Goal: Task Accomplishment & Management: Complete application form

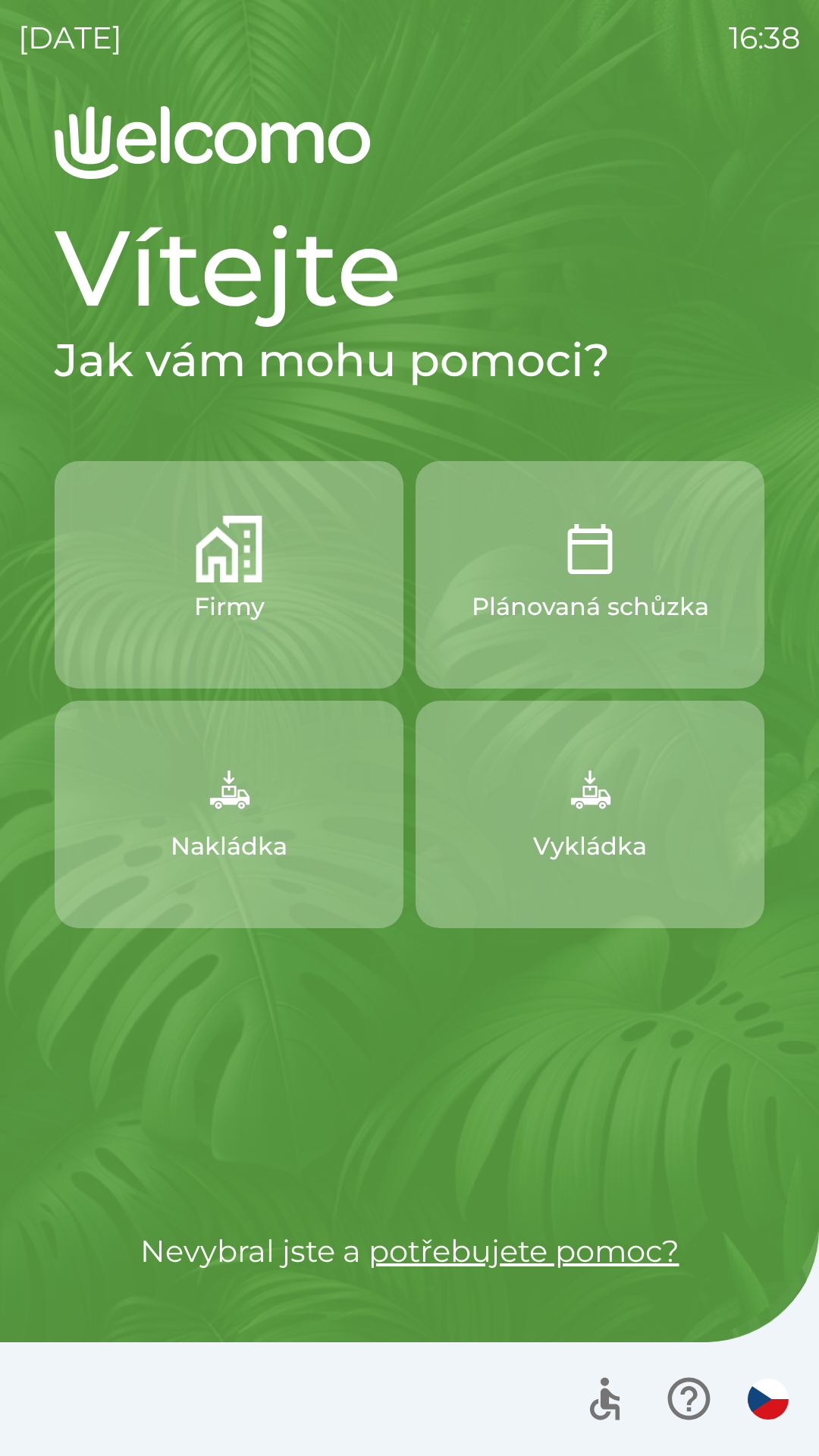
click at [282, 793] on button "Nakládka" at bounding box center [228, 814] width 349 height 227
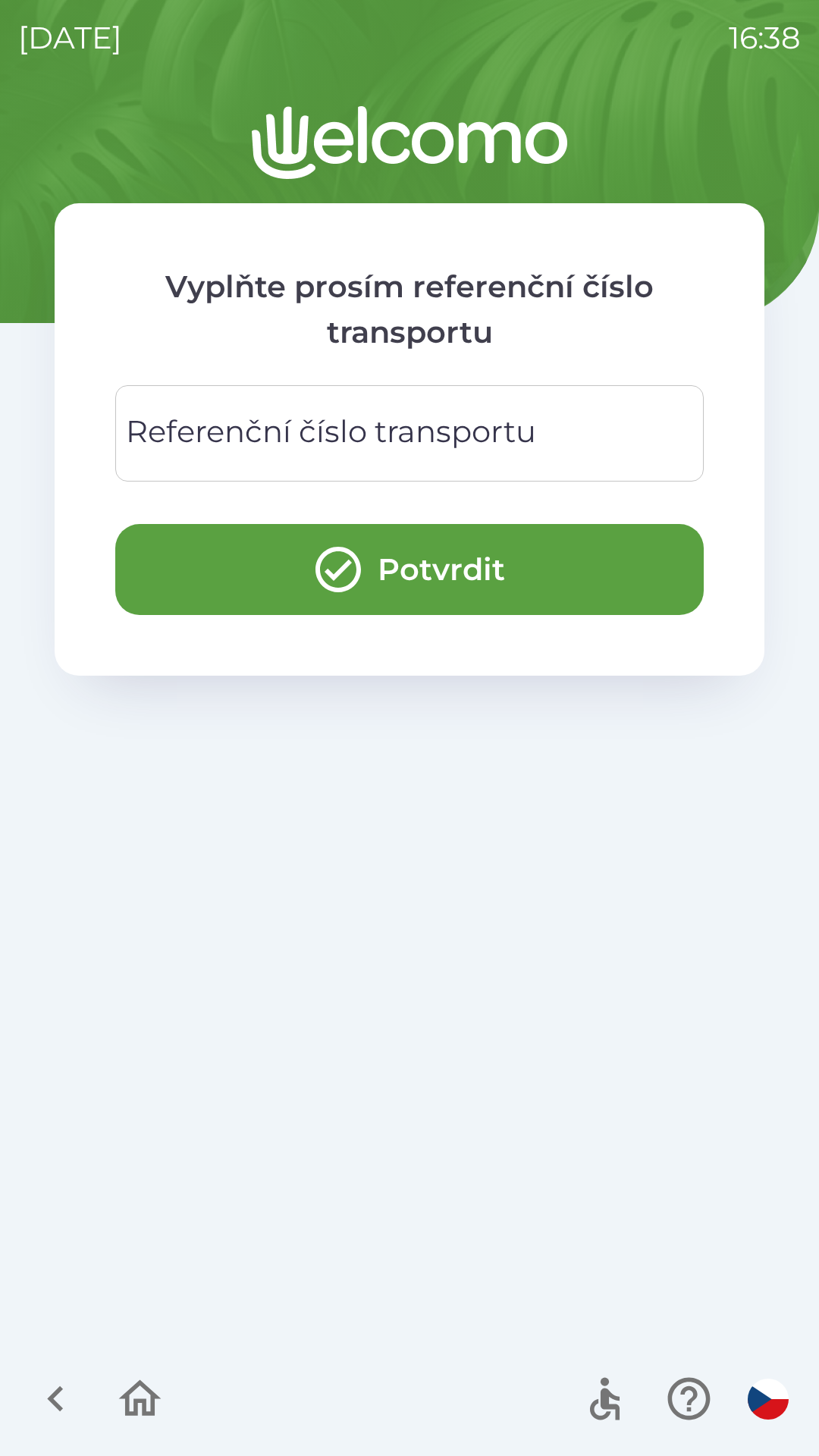
click at [459, 432] on div "Referenční číslo transportu Referenční číslo transportu" at bounding box center [410, 433] width 589 height 97
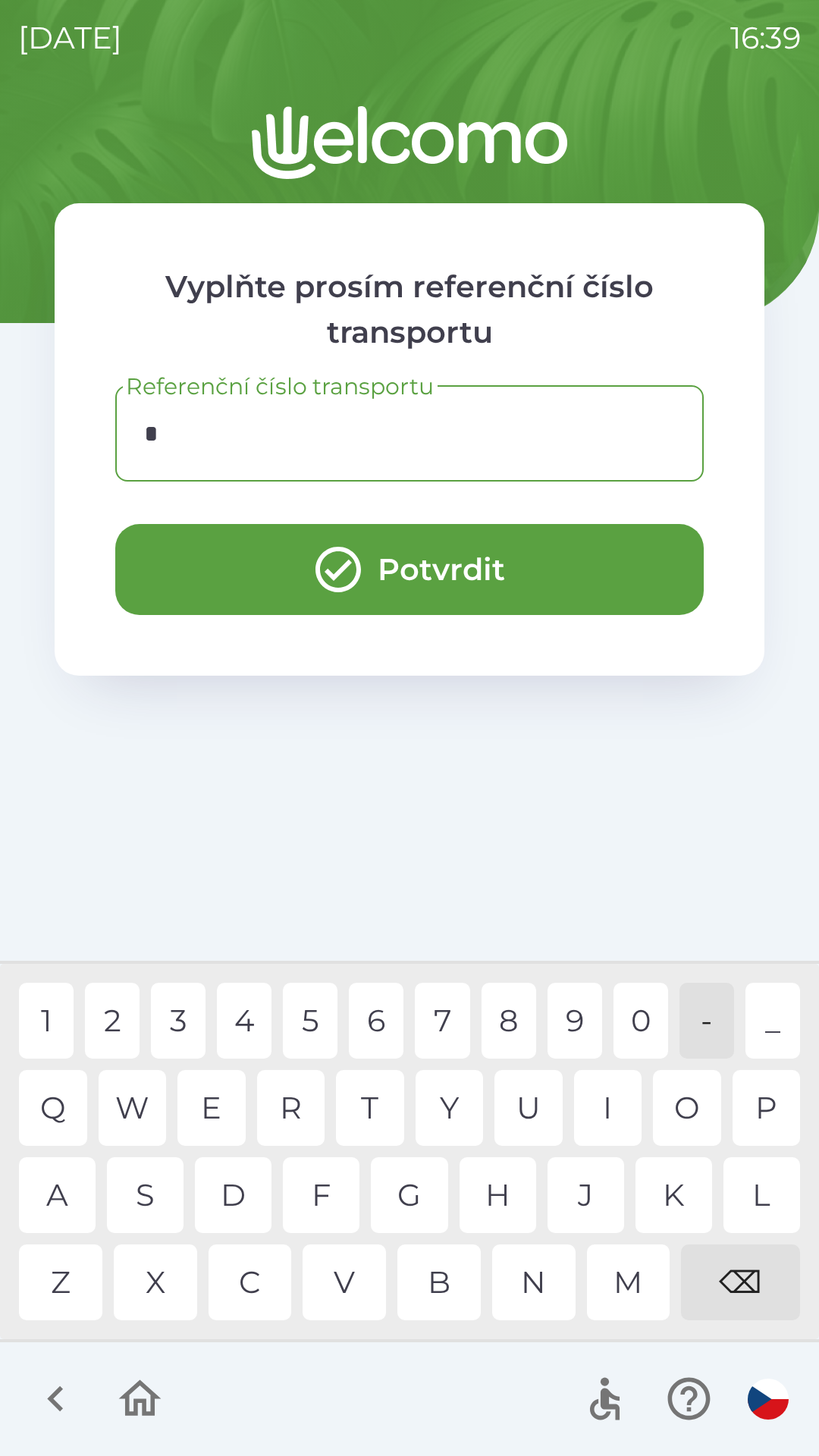
click at [50, 1017] on div "1" at bounding box center [46, 1021] width 54 height 76
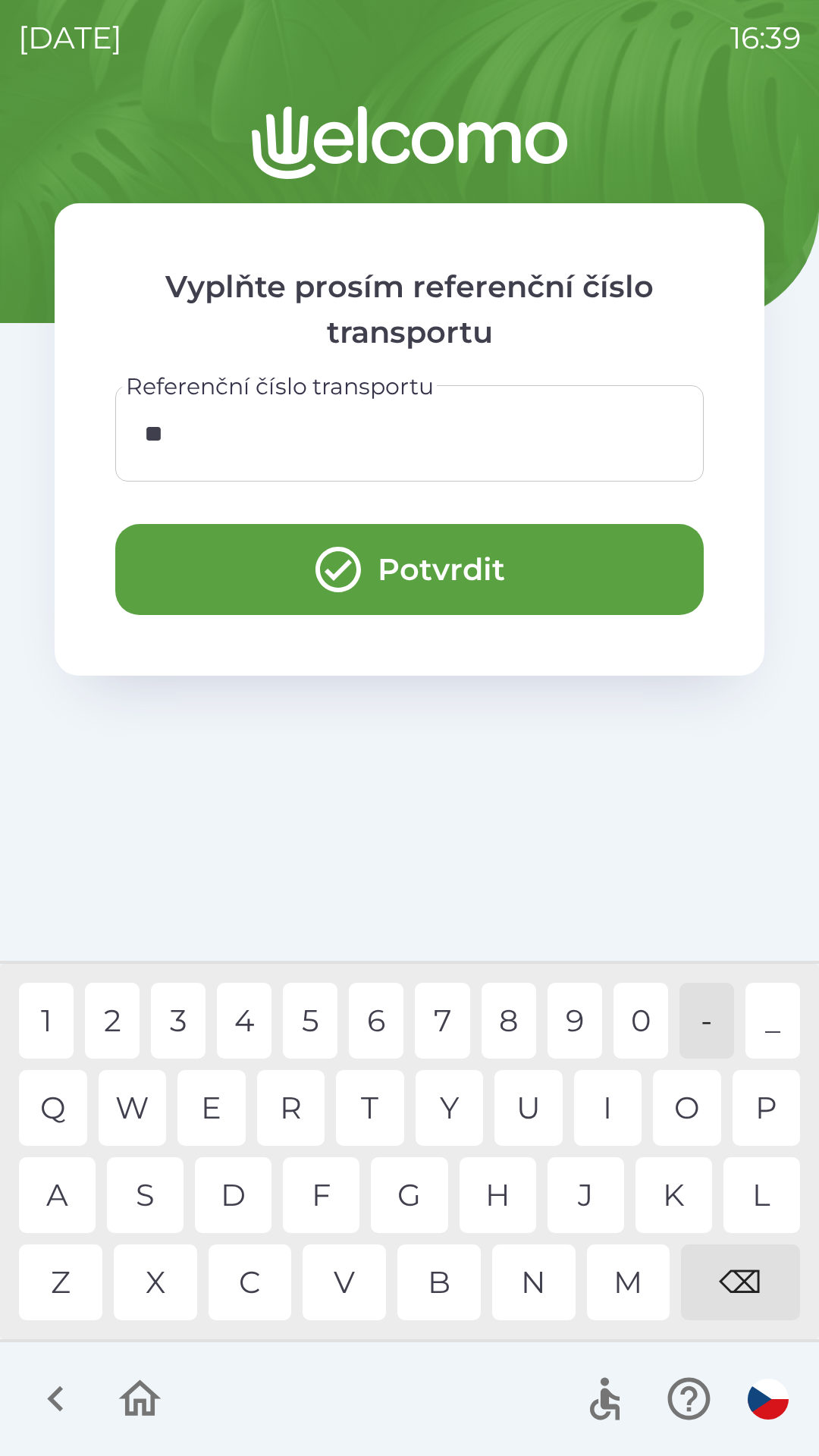
click at [107, 1020] on div "2" at bounding box center [112, 1021] width 54 height 76
type input "****"
click at [497, 567] on button "Potvrdit" at bounding box center [410, 570] width 589 height 91
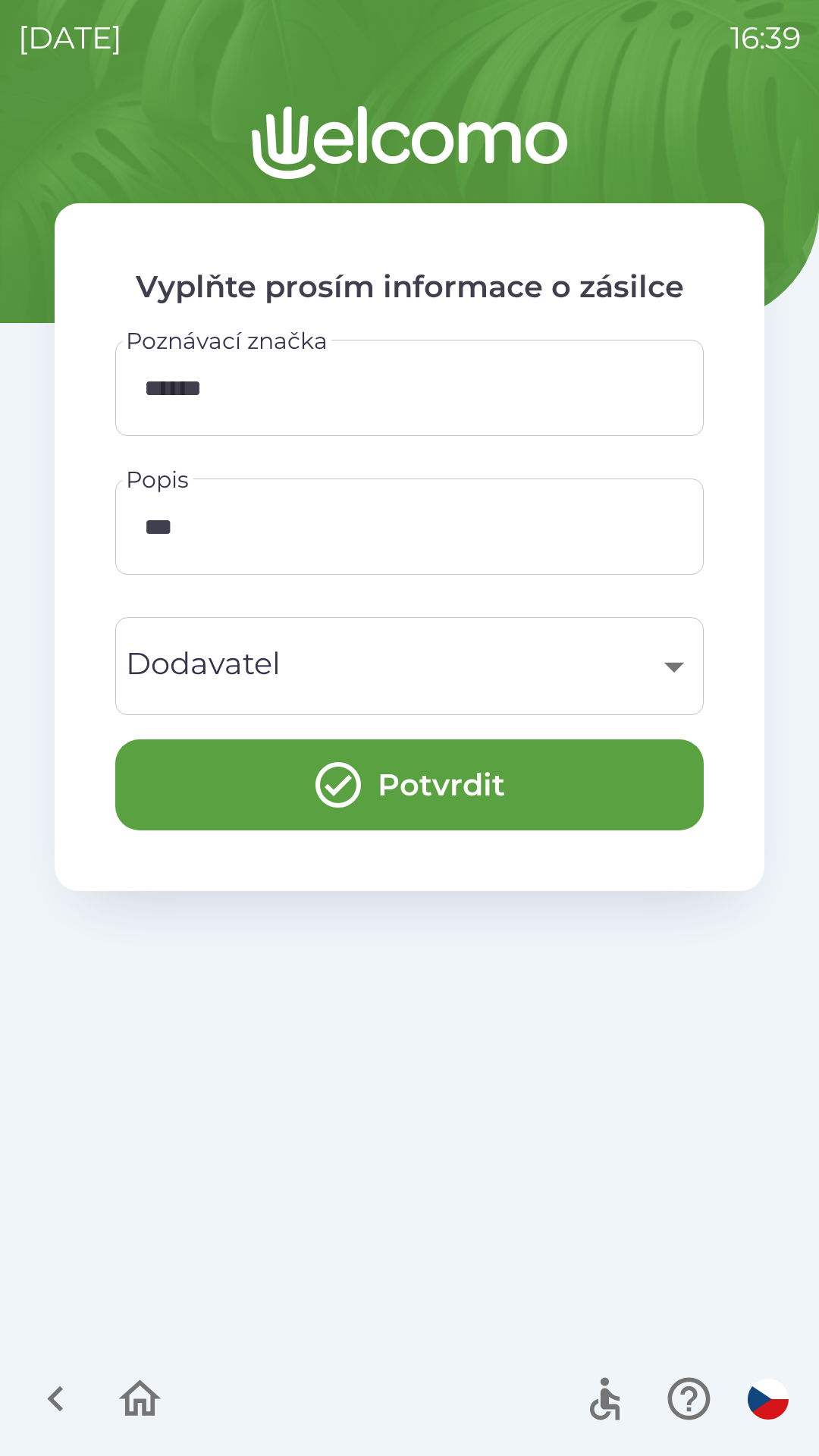
click at [643, 652] on div "​" at bounding box center [410, 666] width 553 height 61
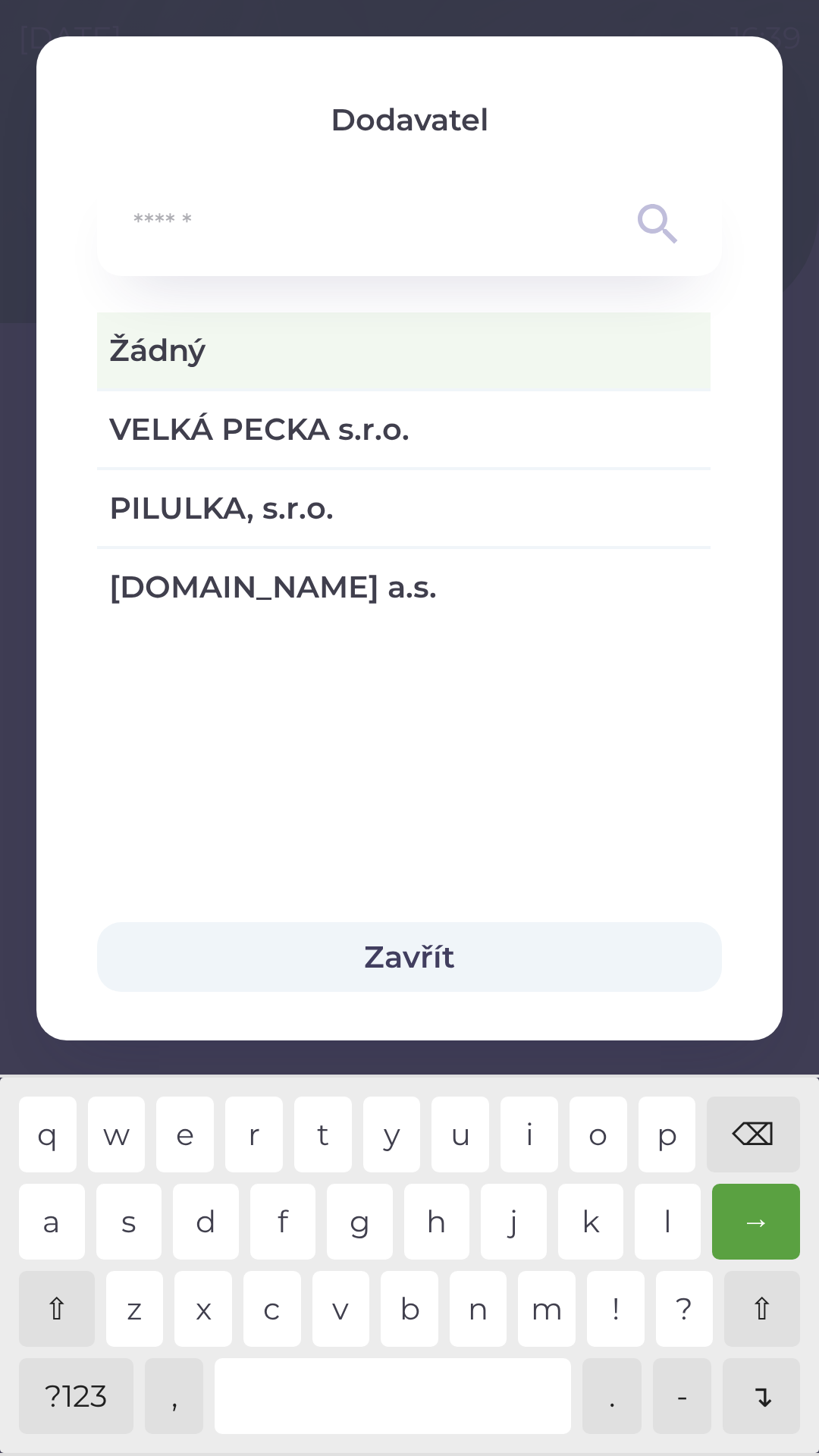
click at [415, 436] on span "VELKÁ PECKA s.r.o." at bounding box center [404, 429] width 590 height 45
type input "***"
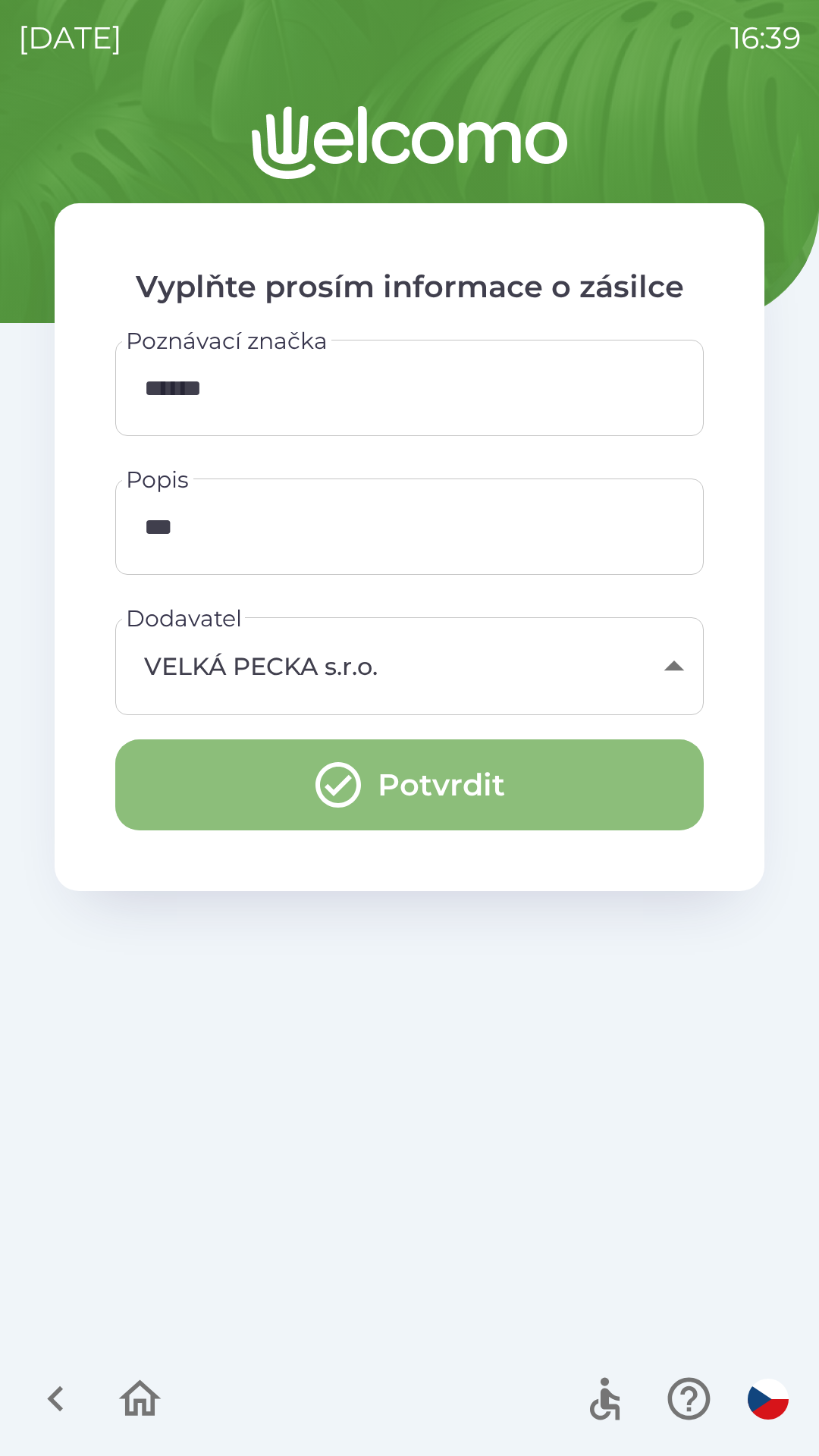
click at [512, 771] on button "Potvrdit" at bounding box center [410, 784] width 589 height 91
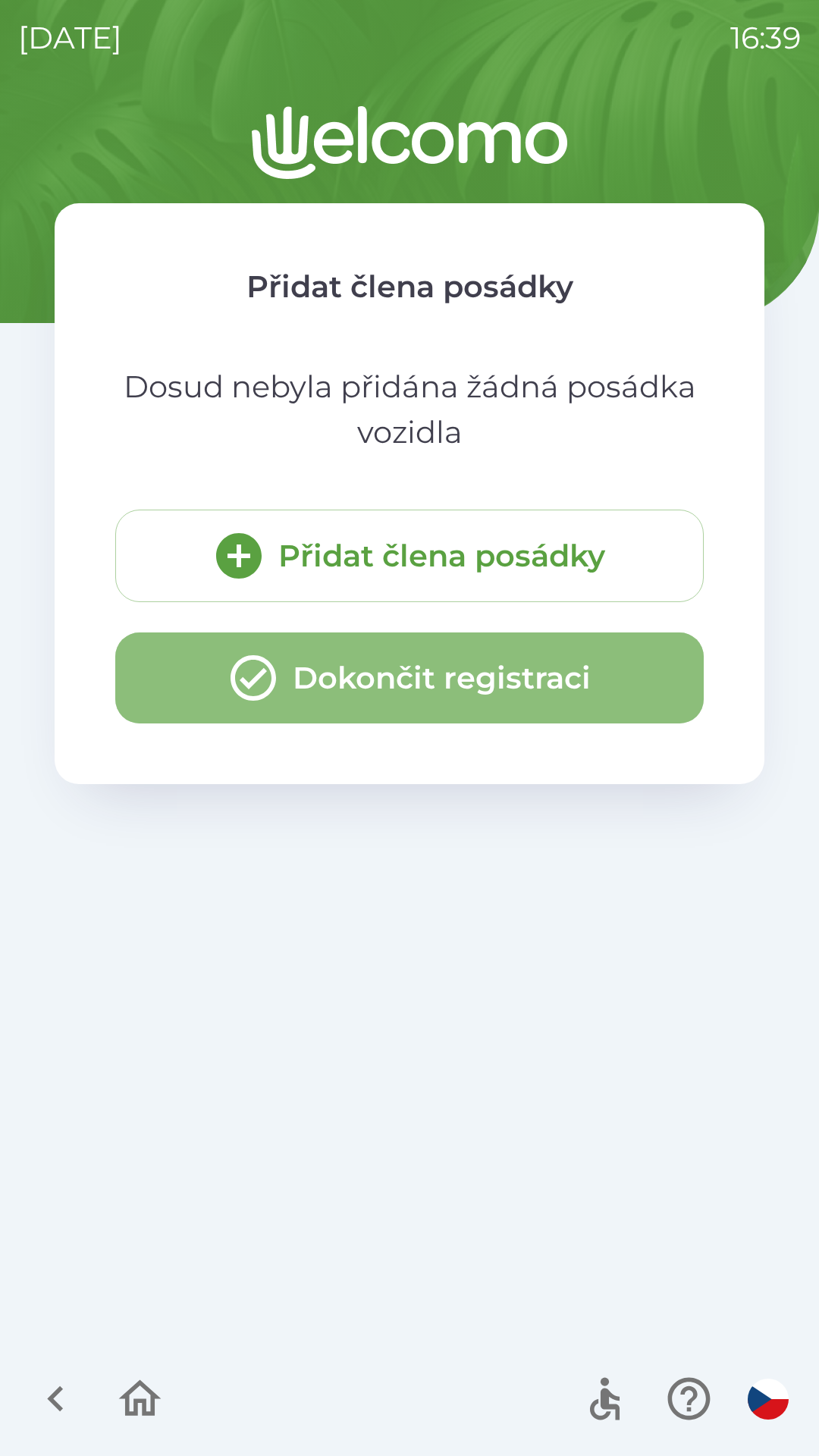
click at [489, 675] on button "Dokončit registraci" at bounding box center [410, 678] width 589 height 91
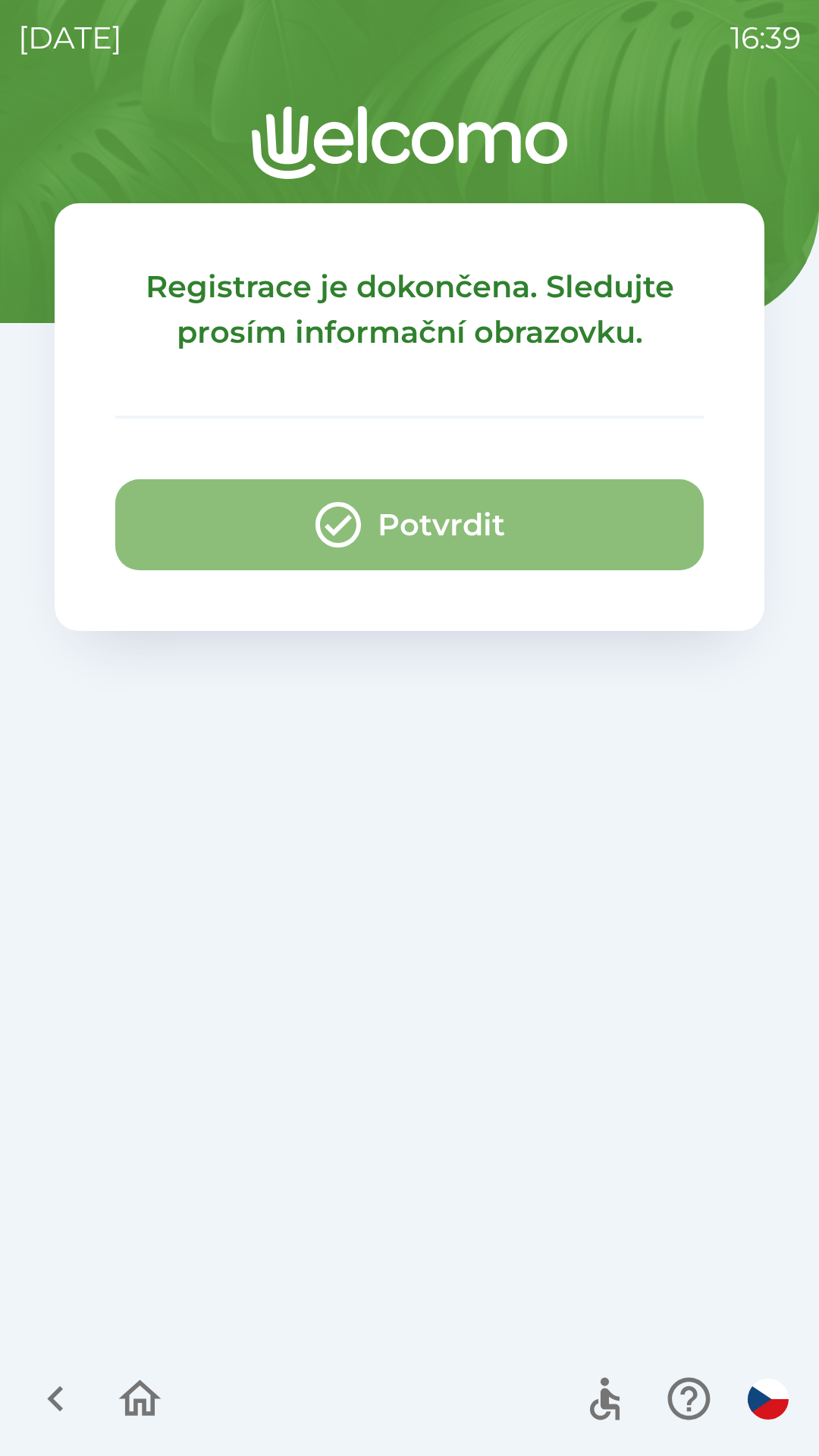
click at [415, 524] on button "Potvrdit" at bounding box center [410, 524] width 589 height 91
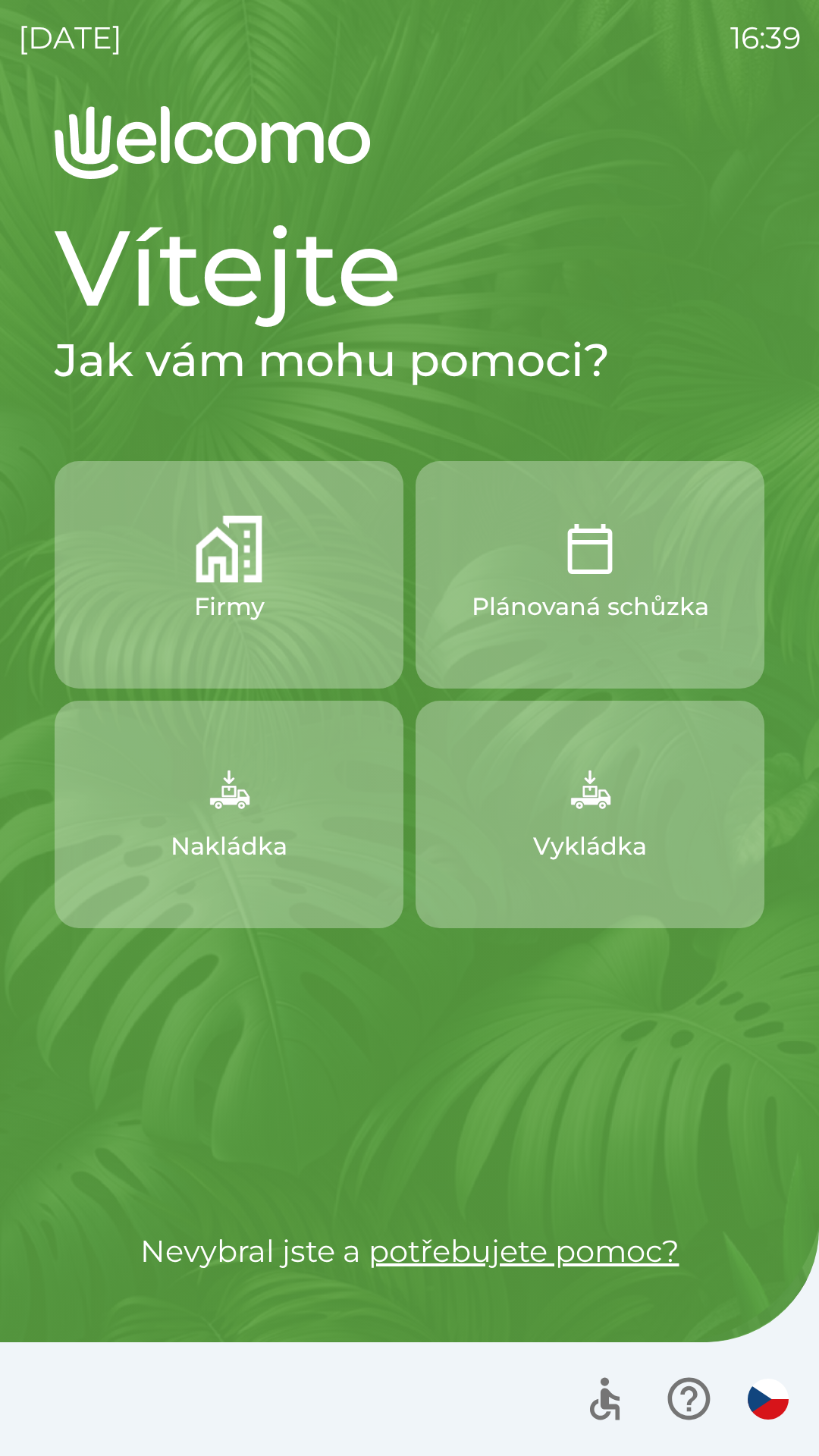
click at [302, 801] on button "Nakládka" at bounding box center [228, 814] width 349 height 227
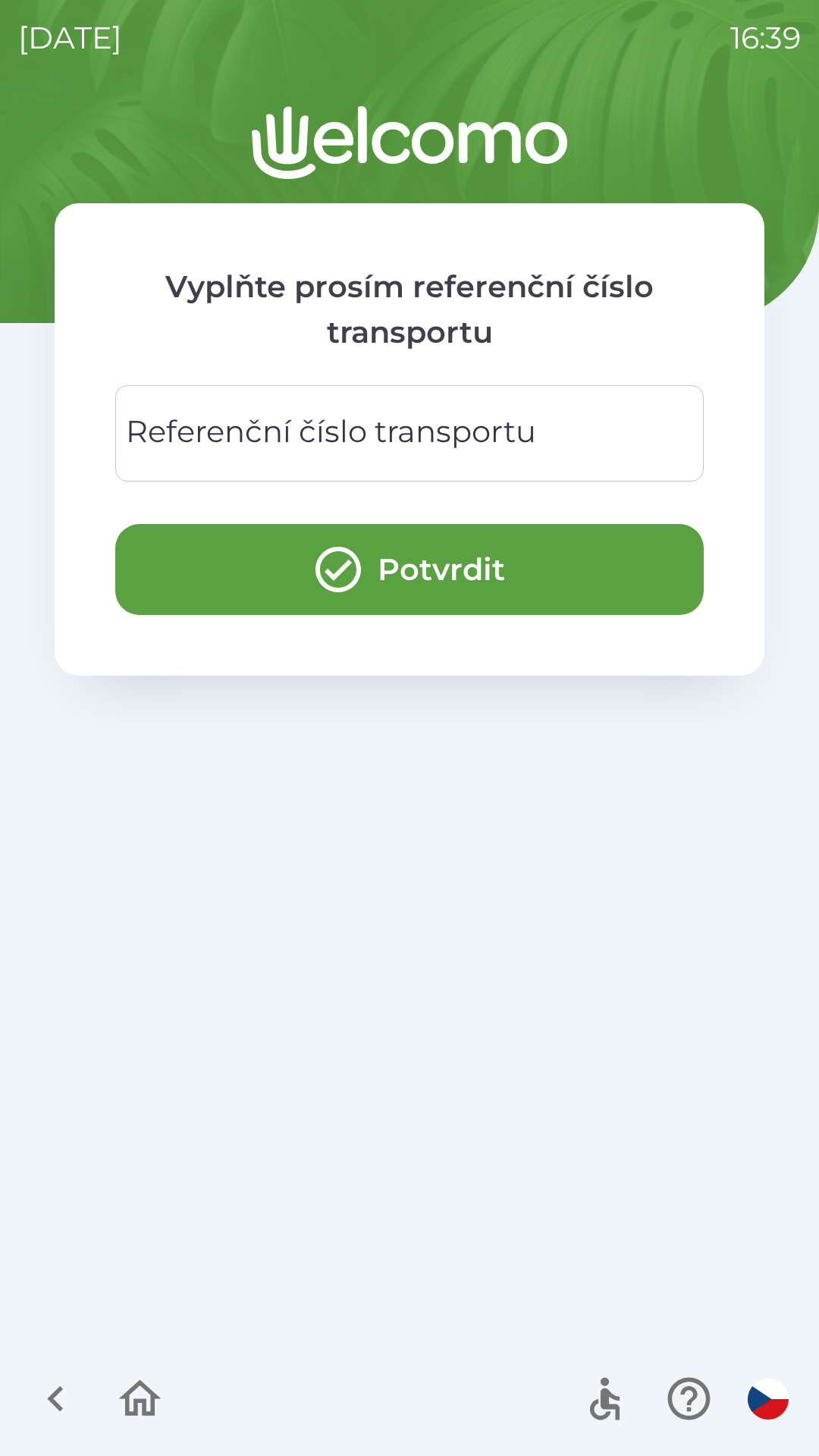
click at [404, 431] on div "Referenční číslo transportu Referenční číslo transportu" at bounding box center [410, 433] width 589 height 97
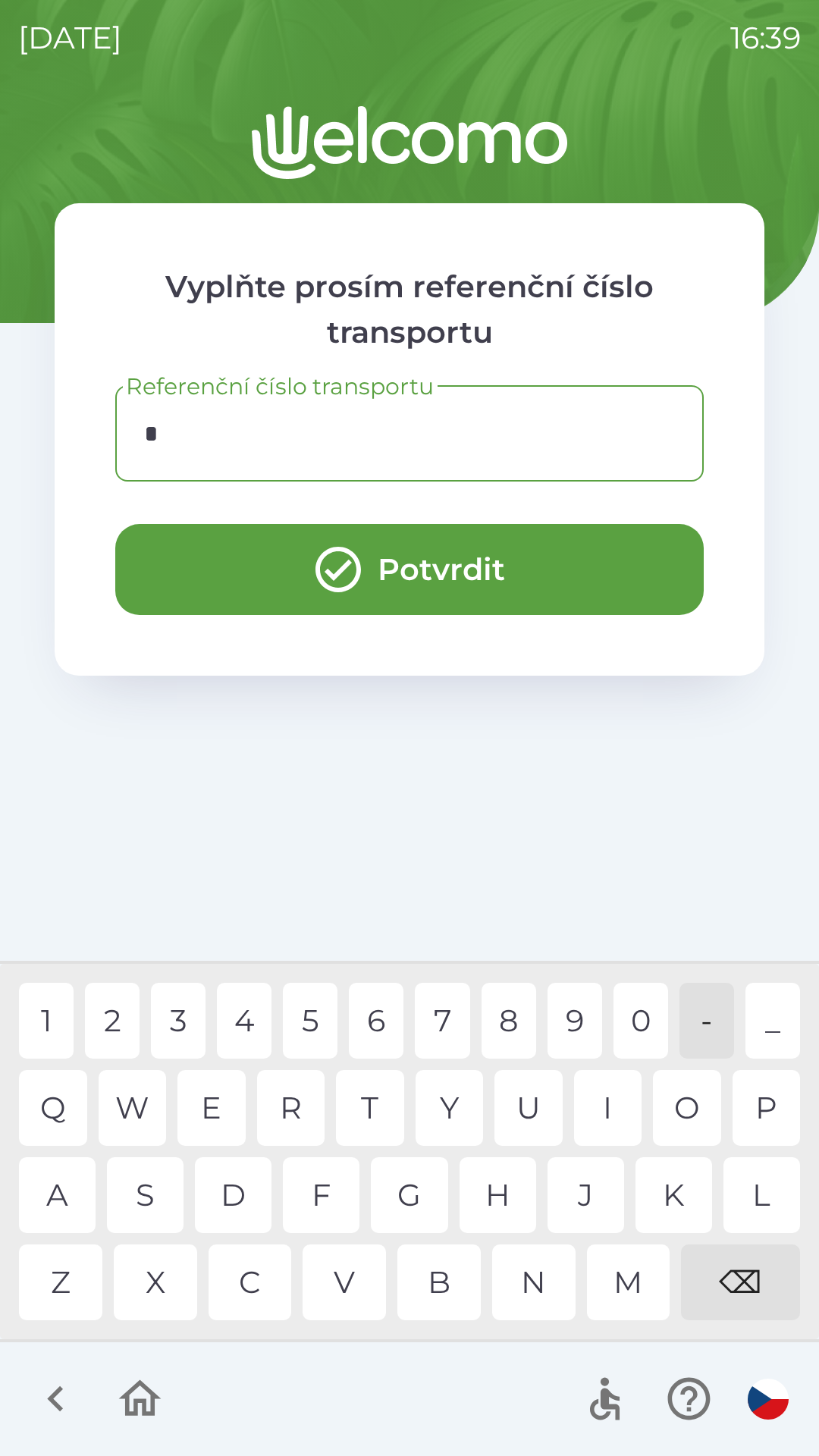
click at [306, 1010] on div "5" at bounding box center [310, 1021] width 54 height 76
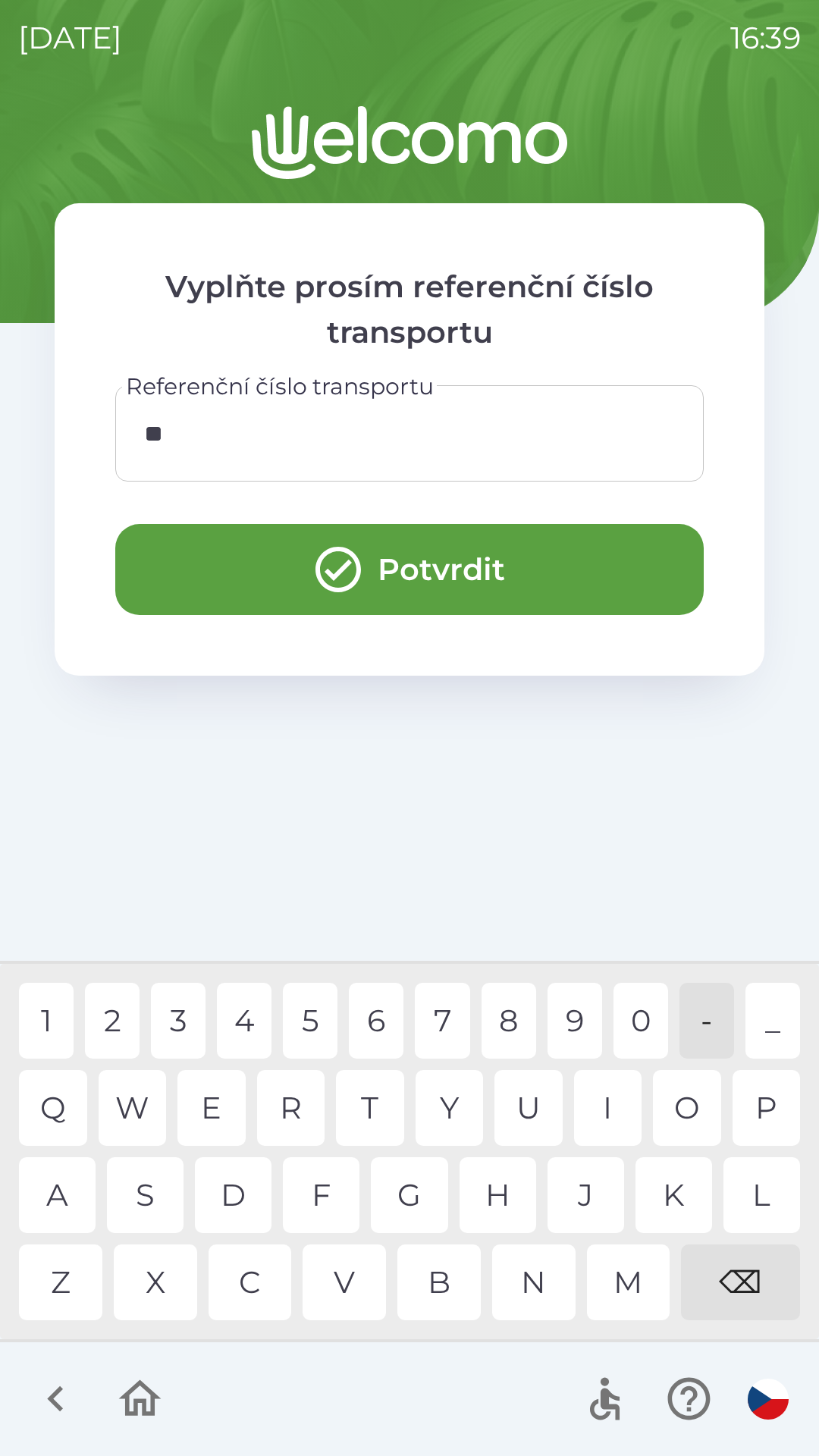
click at [368, 1019] on div "6" at bounding box center [376, 1021] width 54 height 76
click at [433, 1006] on div "7" at bounding box center [442, 1021] width 54 height 76
type input "****"
click at [574, 529] on button "Potvrdit" at bounding box center [410, 570] width 589 height 91
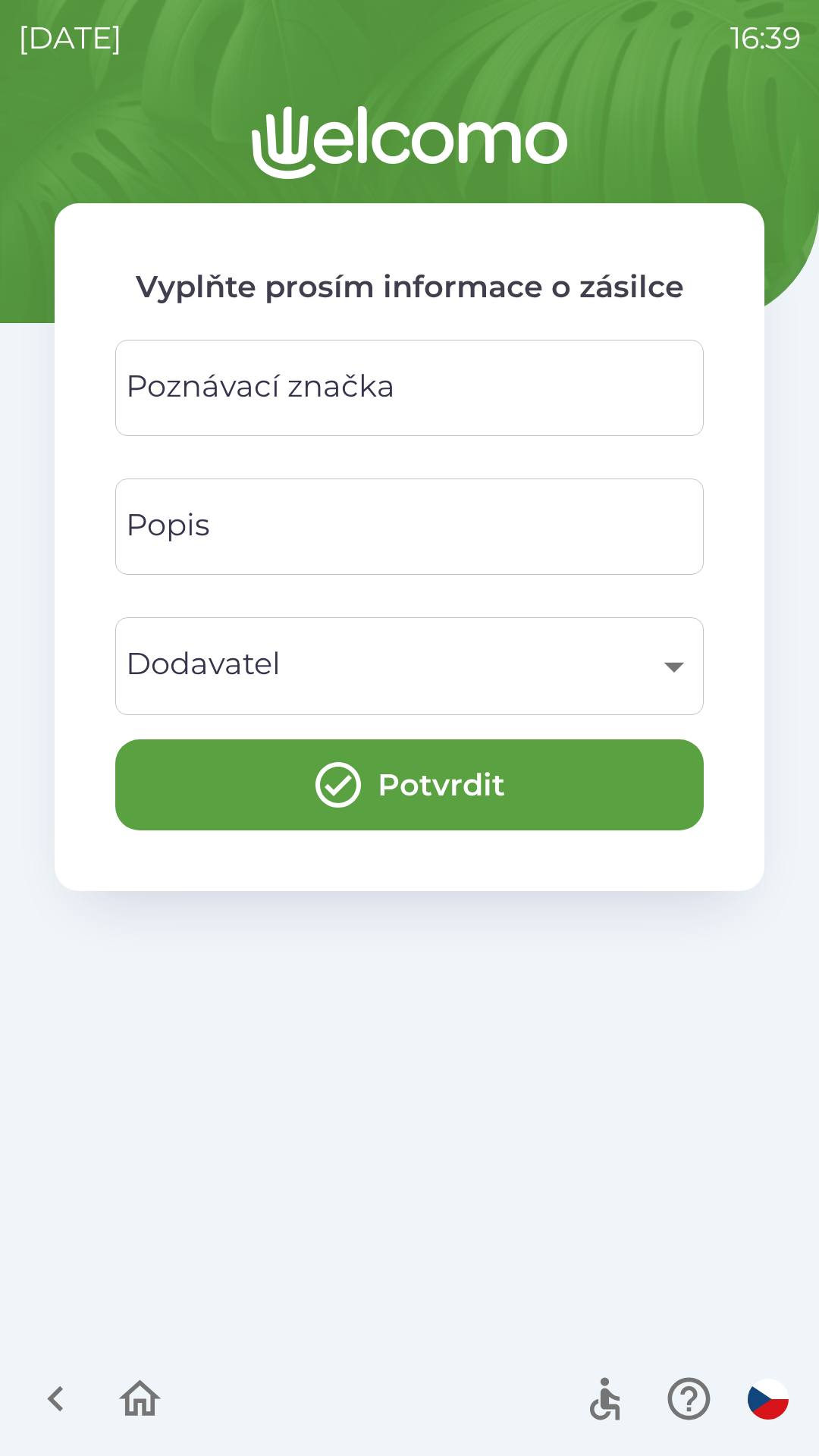
click at [479, 382] on input "Poznávací značka" at bounding box center [410, 388] width 553 height 60
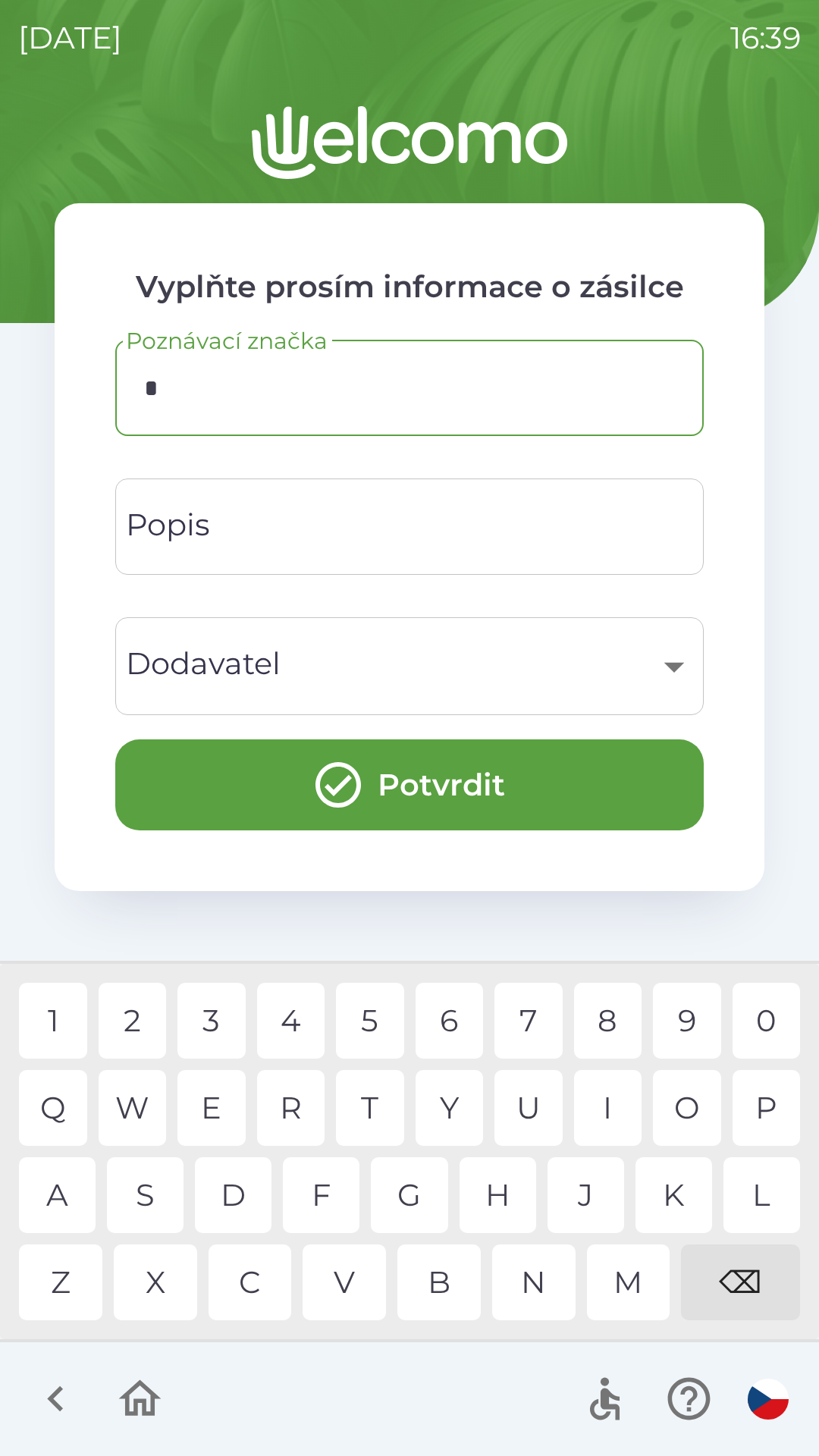
click at [218, 1099] on div "E" at bounding box center [212, 1108] width 69 height 76
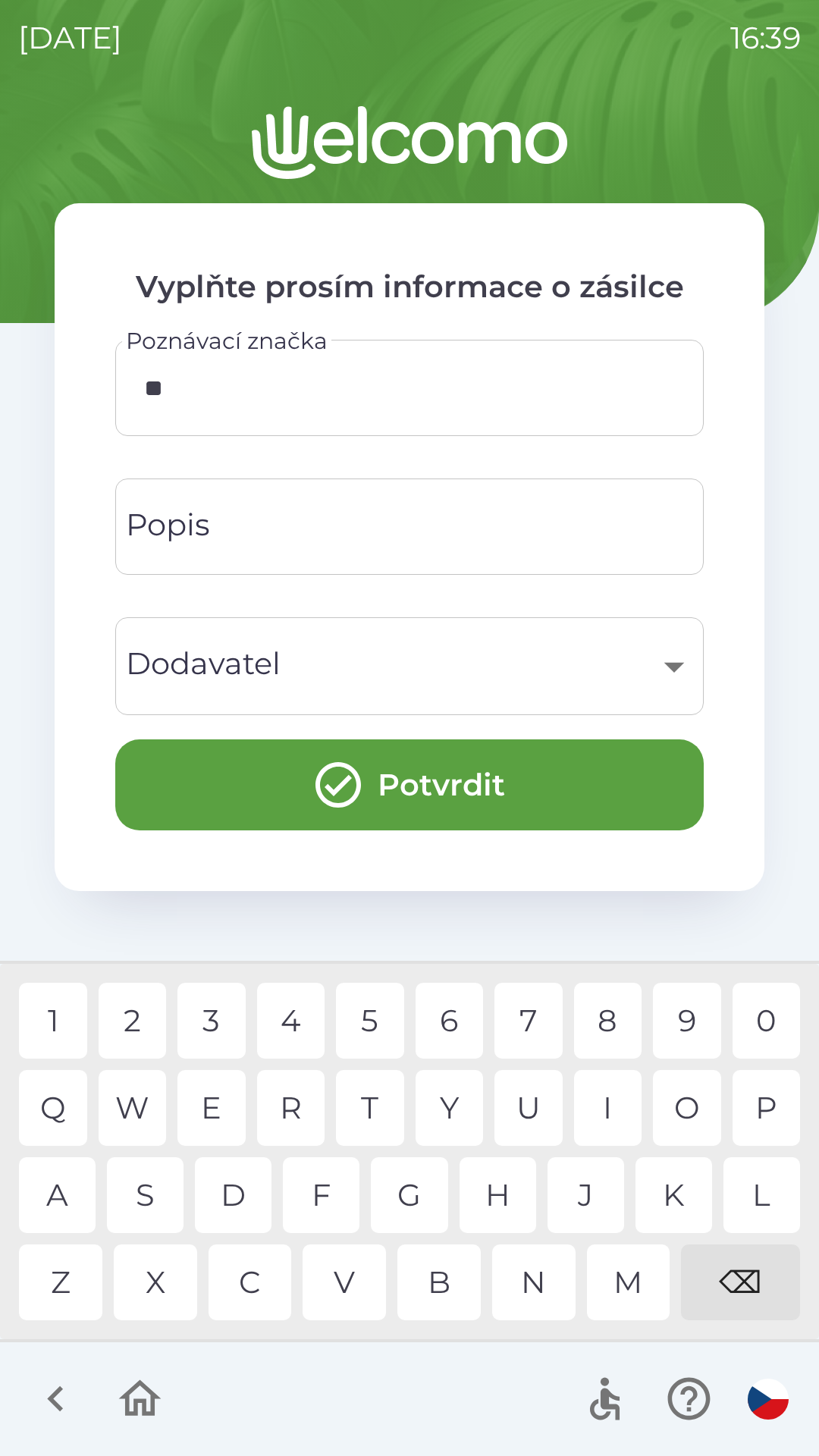
click at [295, 1102] on div "R" at bounding box center [292, 1108] width 69 height 76
type input "******"
click at [410, 513] on input "Popis" at bounding box center [410, 526] width 553 height 60
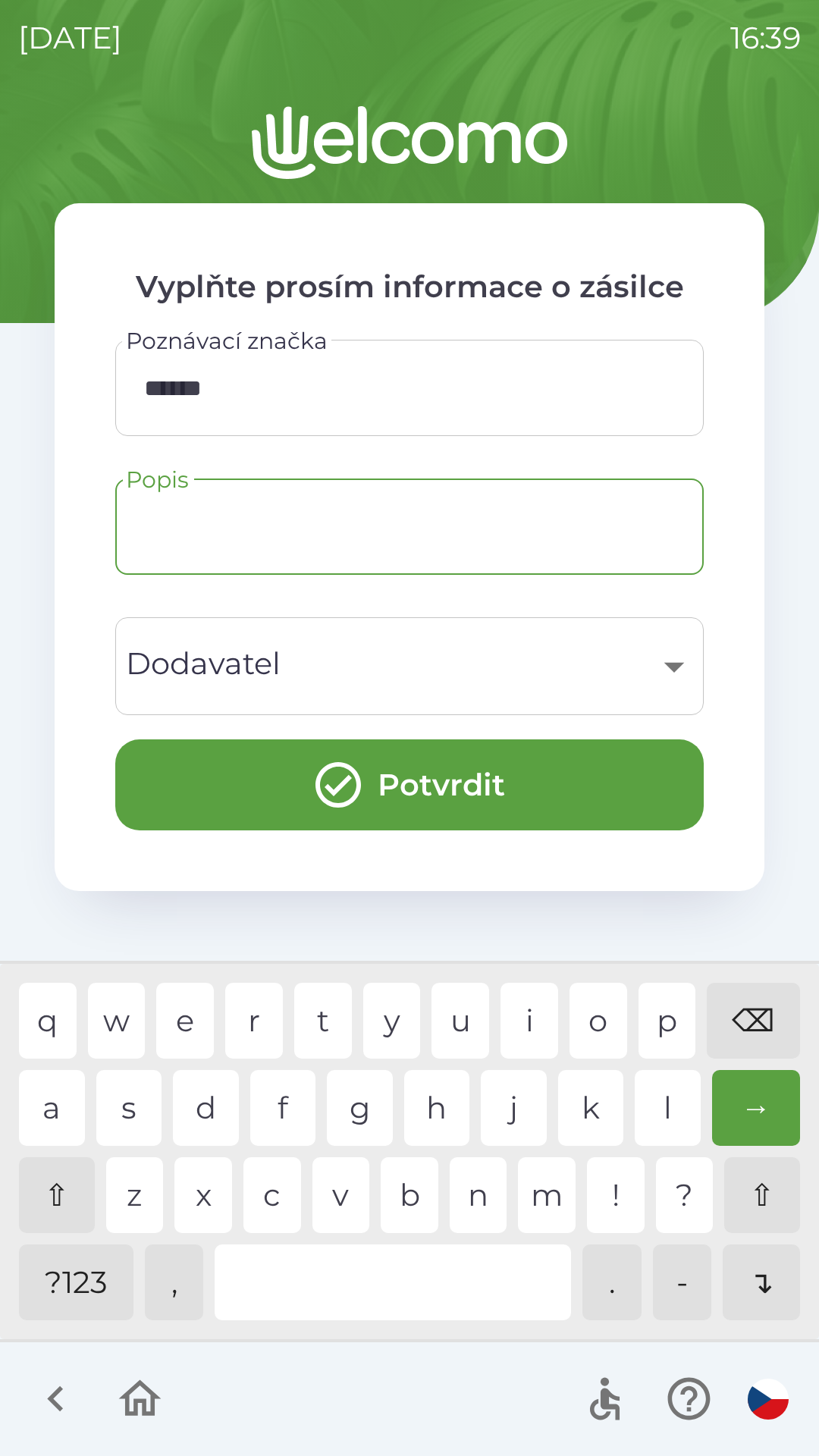
click at [446, 654] on div "​" at bounding box center [410, 666] width 553 height 61
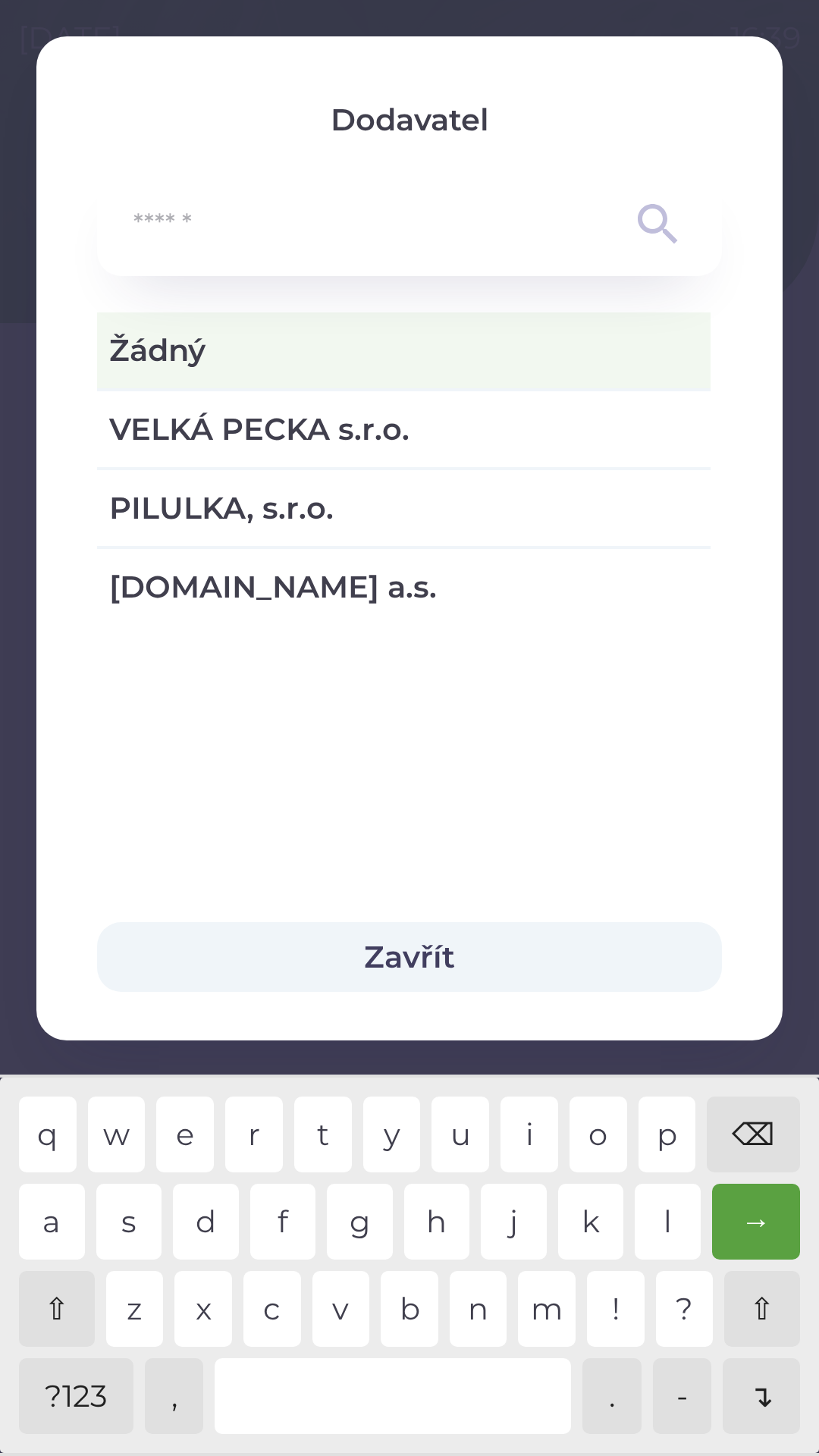
click at [456, 970] on button "Zavřít" at bounding box center [410, 957] width 625 height 70
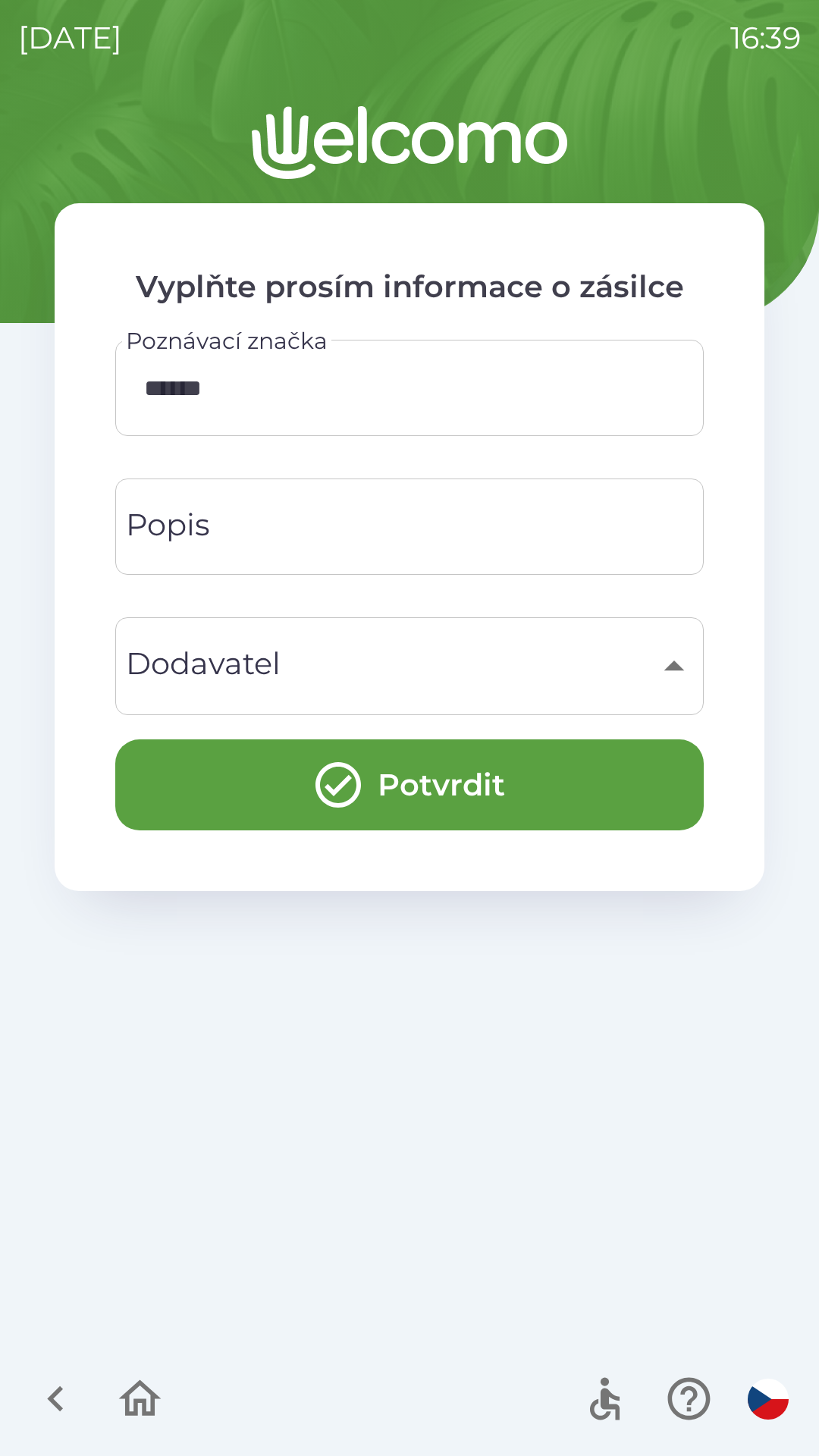
click at [555, 779] on button "Potvrdit" at bounding box center [410, 784] width 589 height 91
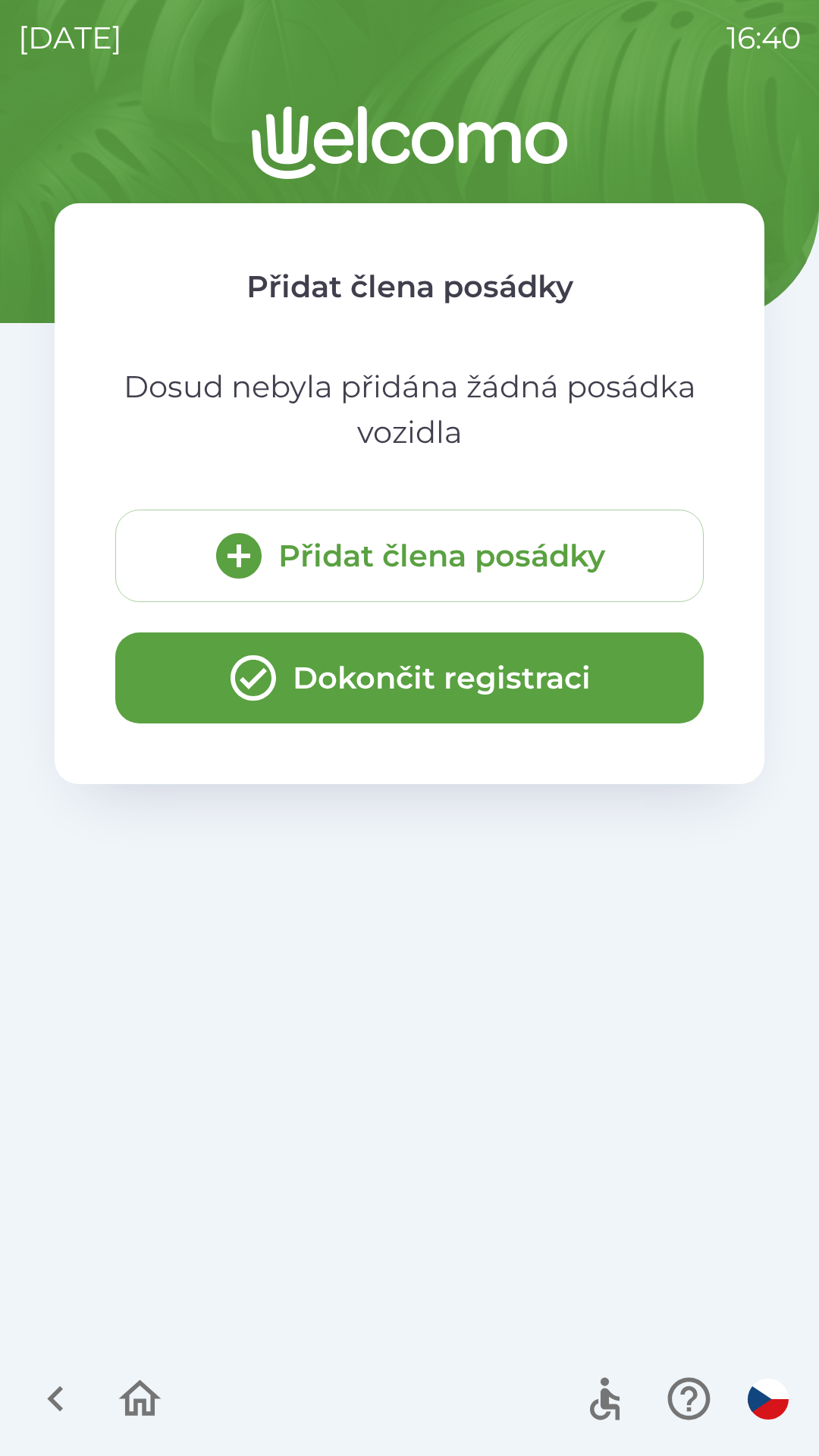
click at [480, 679] on button "Dokončit registraci" at bounding box center [410, 678] width 589 height 91
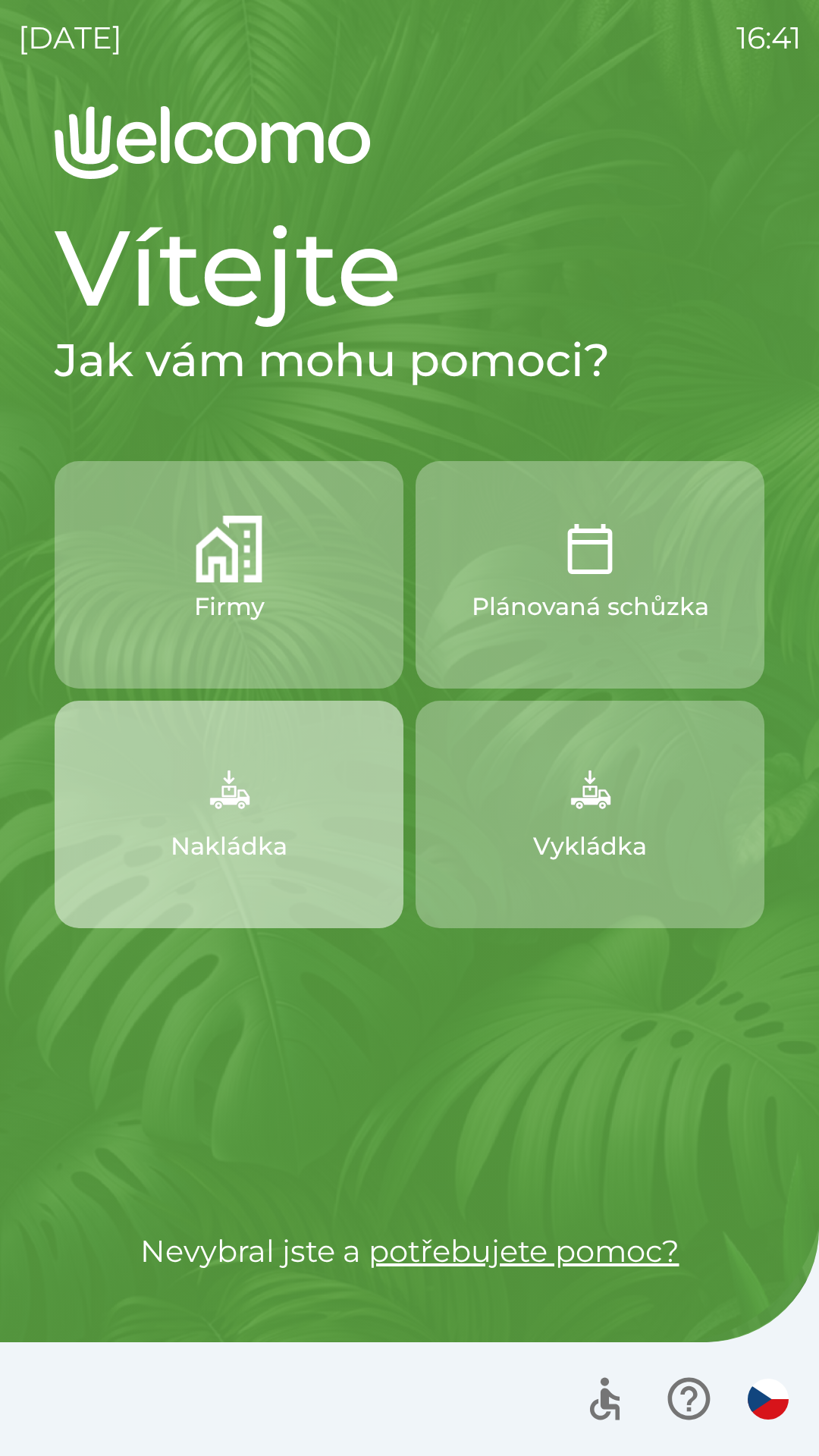
click at [321, 794] on button "Nakládka" at bounding box center [228, 814] width 349 height 227
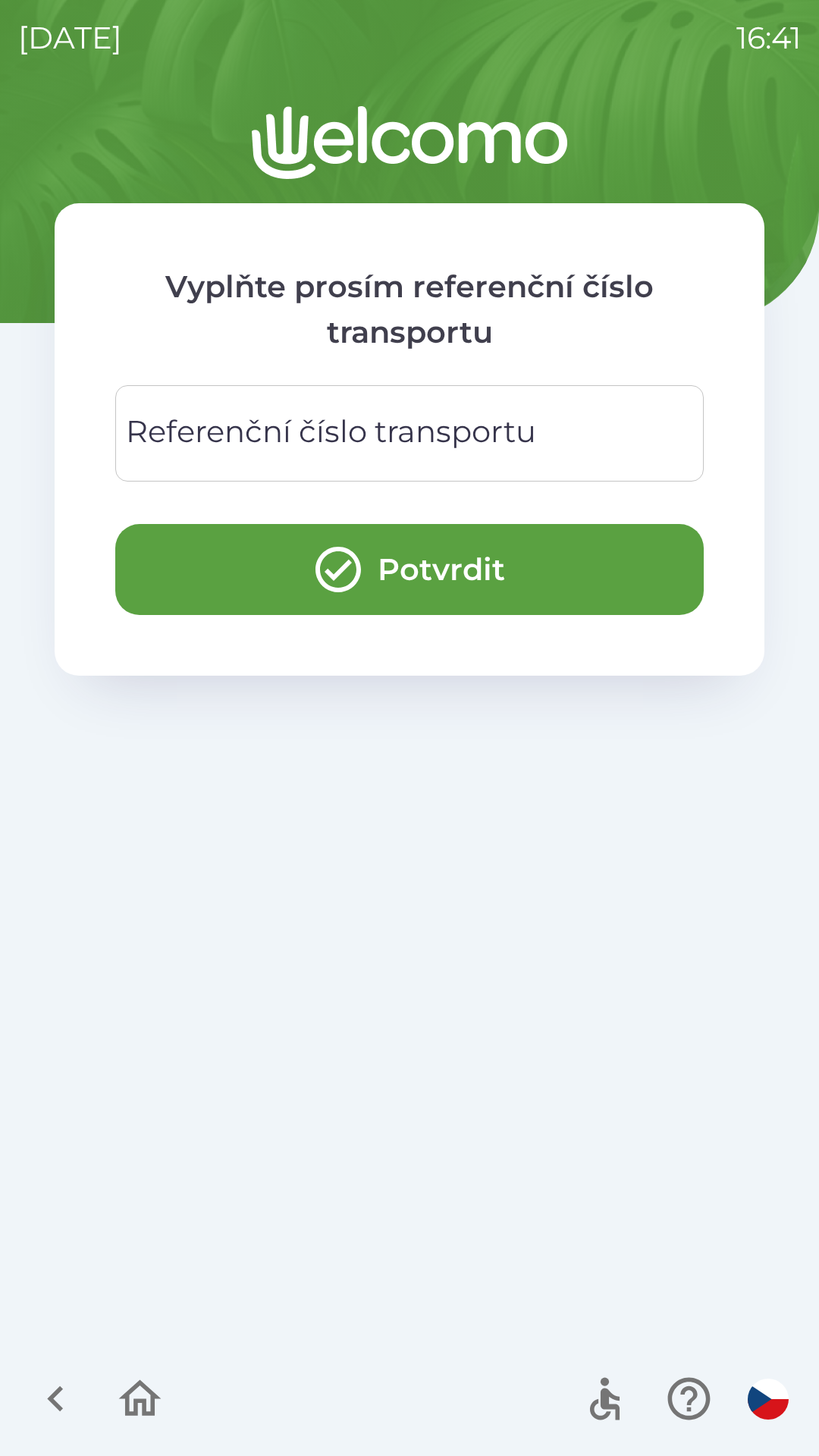
click at [542, 436] on input "Referenční číslo transportu" at bounding box center [410, 433] width 553 height 60
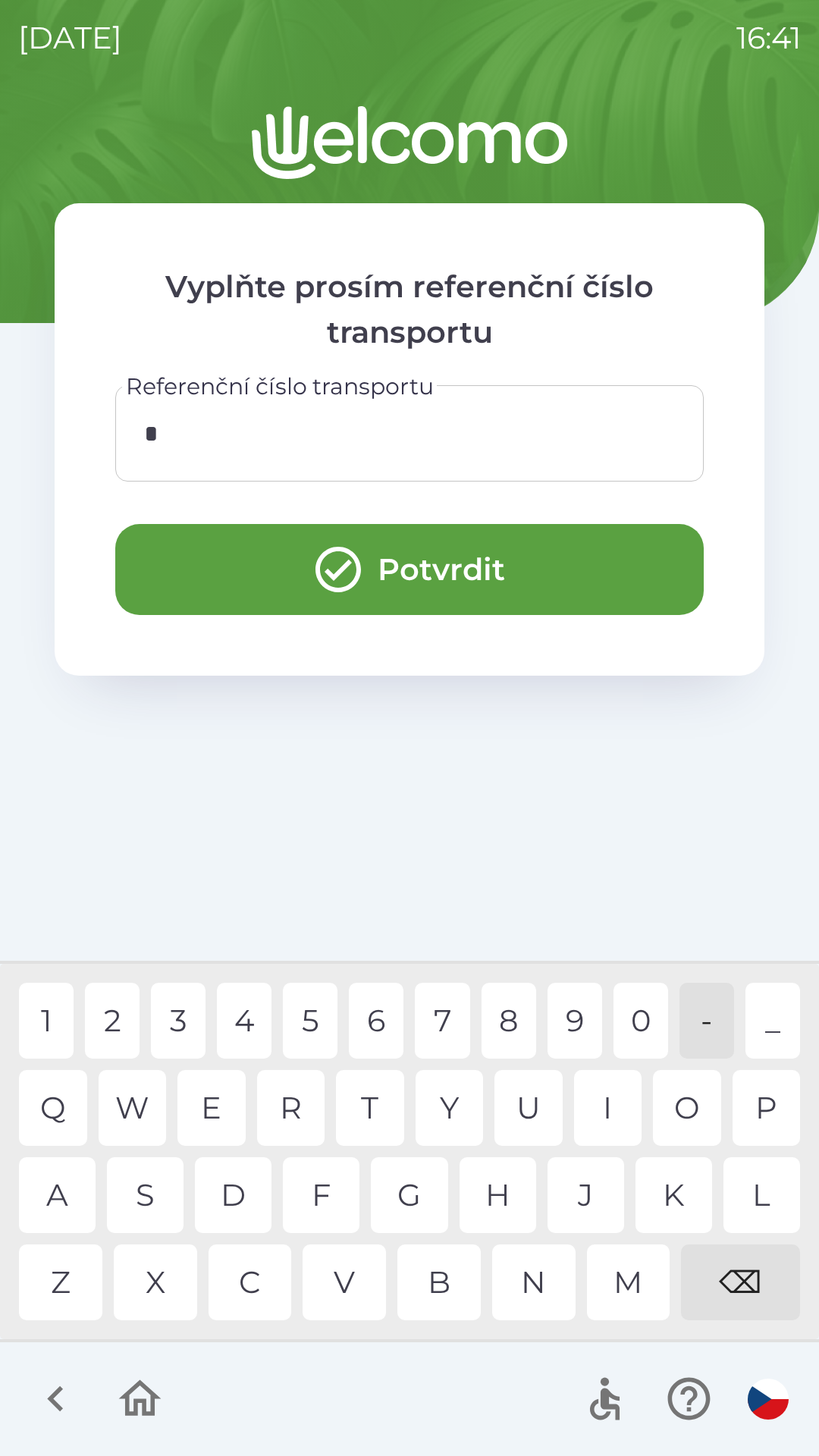
type input "**"
click at [585, 571] on button "Potvrdit" at bounding box center [410, 570] width 589 height 91
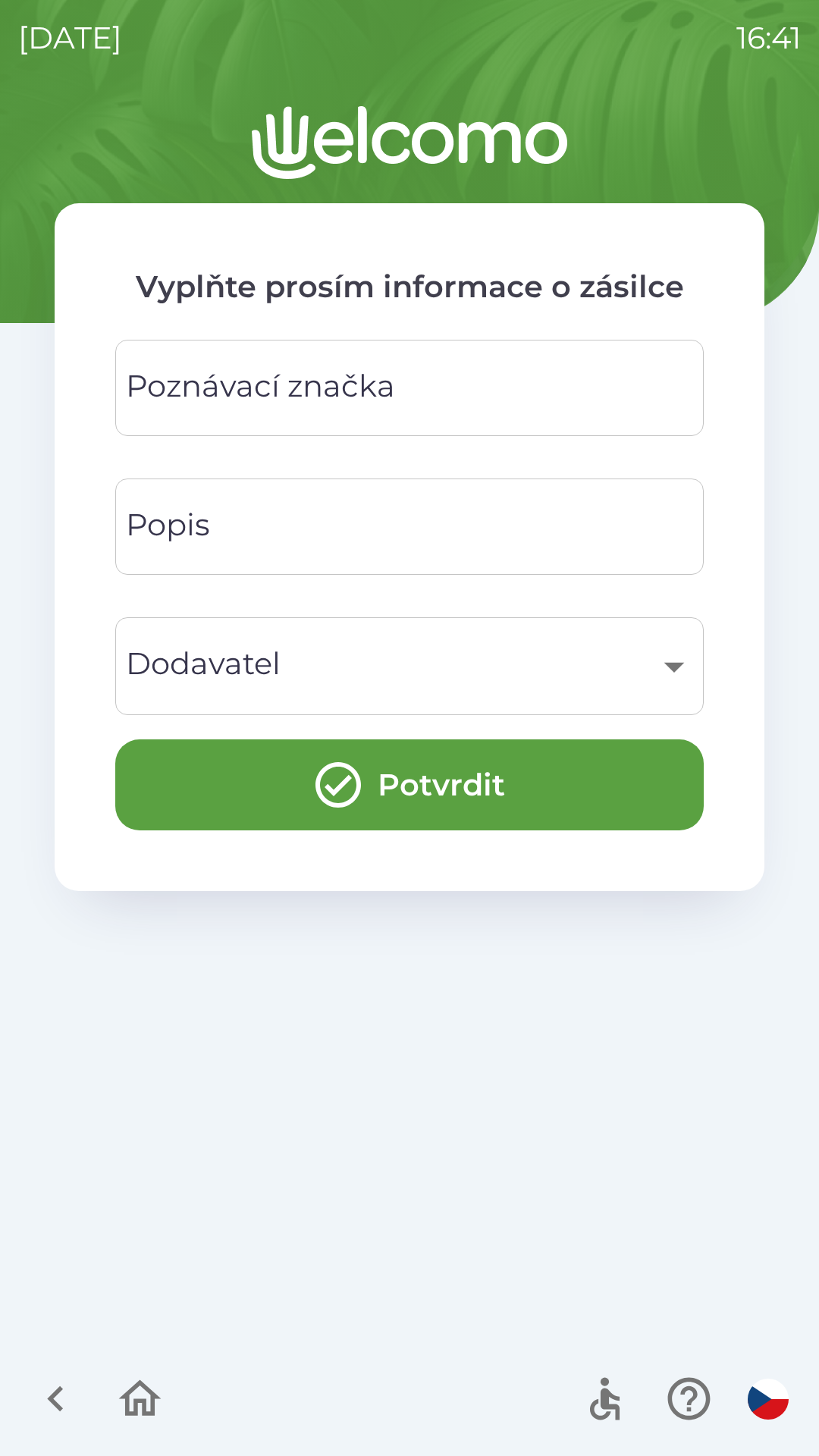
click at [478, 392] on input "Poznávací značka" at bounding box center [410, 388] width 553 height 60
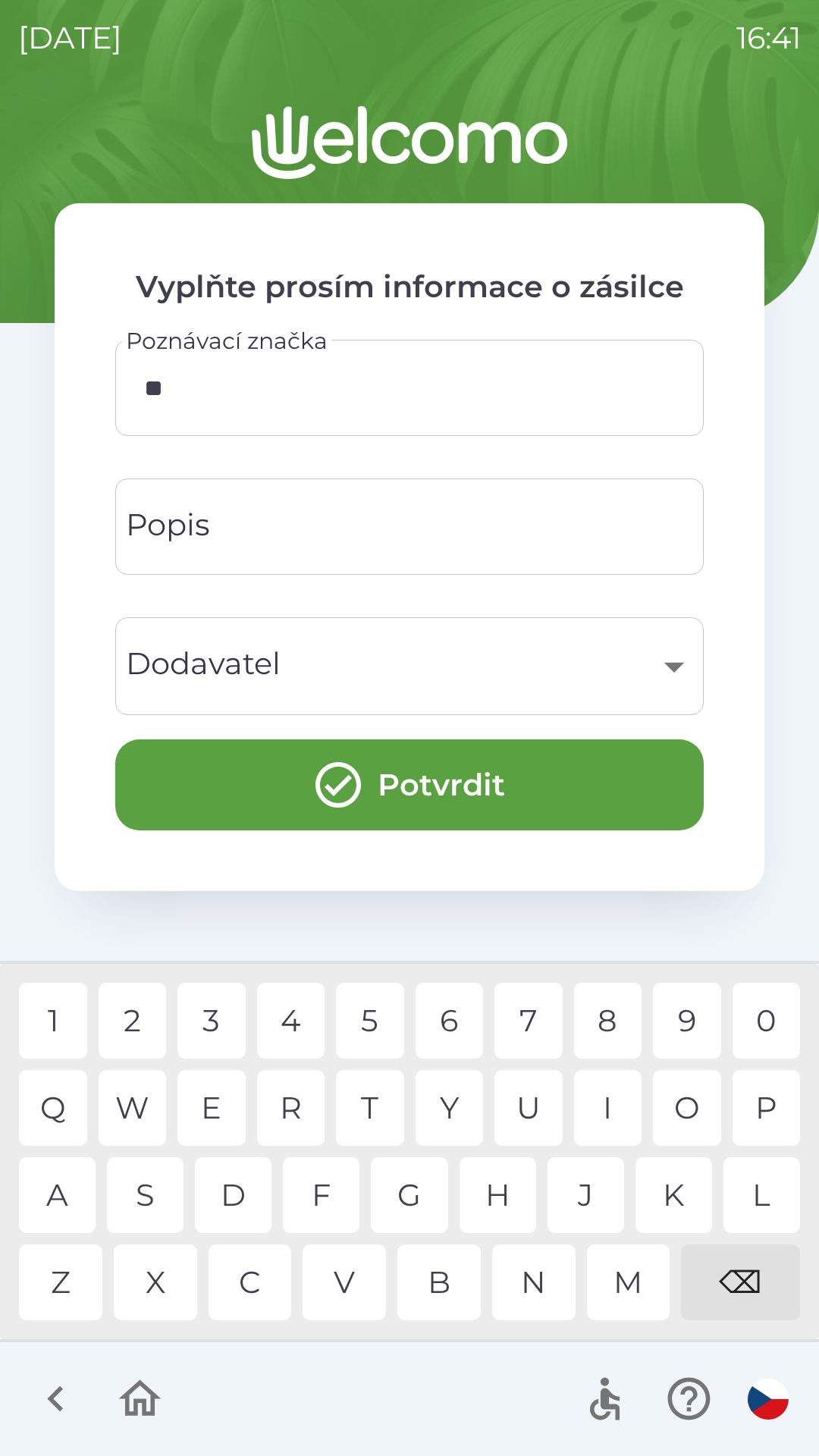
click at [278, 1099] on div "R" at bounding box center [292, 1108] width 69 height 76
click at [293, 1025] on div "4" at bounding box center [292, 1021] width 69 height 76
click at [226, 1024] on div "3" at bounding box center [212, 1021] width 69 height 76
click at [140, 1011] on div "2" at bounding box center [133, 1021] width 69 height 76
type input "******"
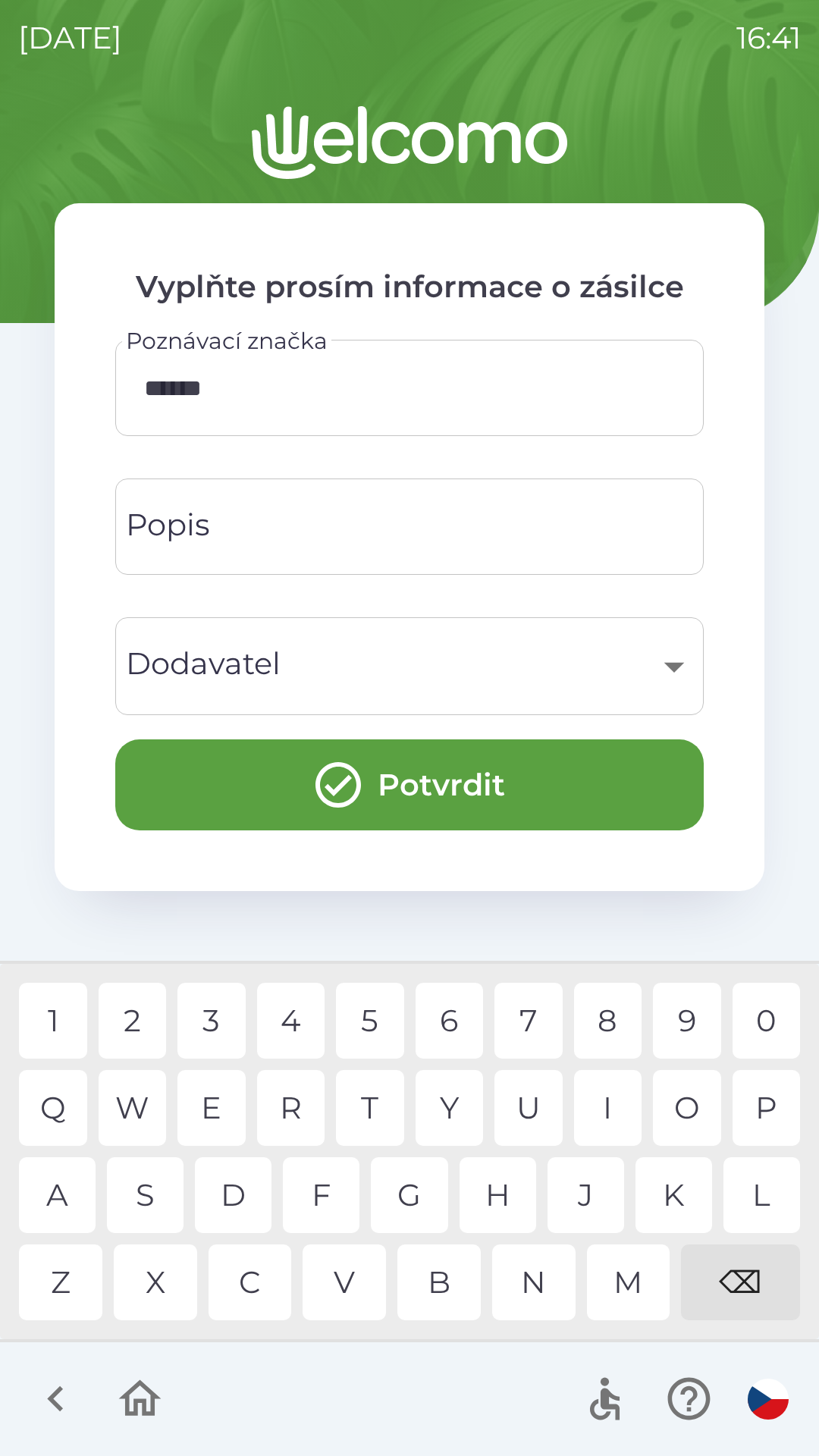
click at [648, 670] on div "​" at bounding box center [410, 666] width 553 height 61
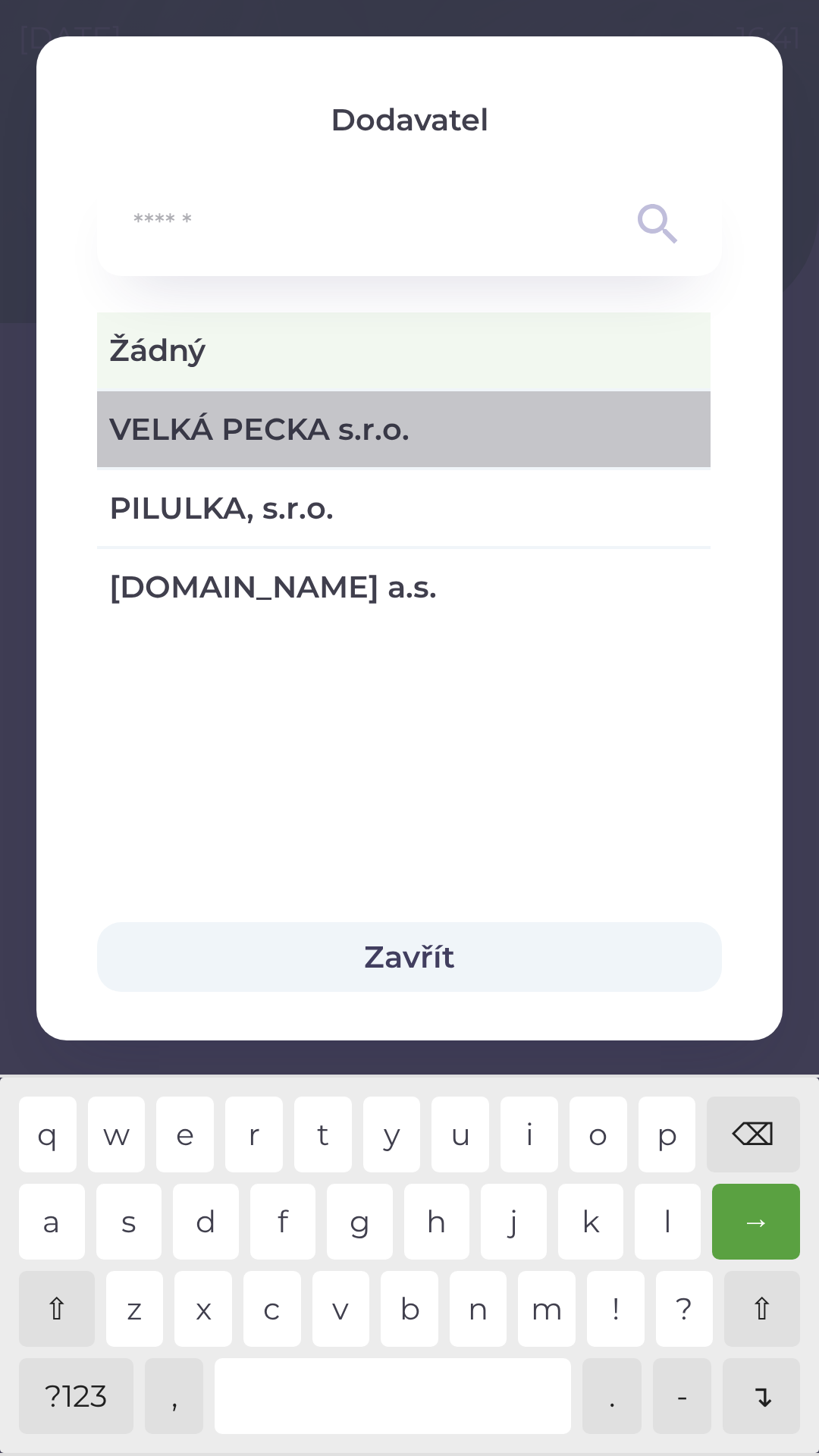
click at [386, 433] on span "VELKÁ PECKA s.r.o." at bounding box center [404, 429] width 590 height 45
type input "***"
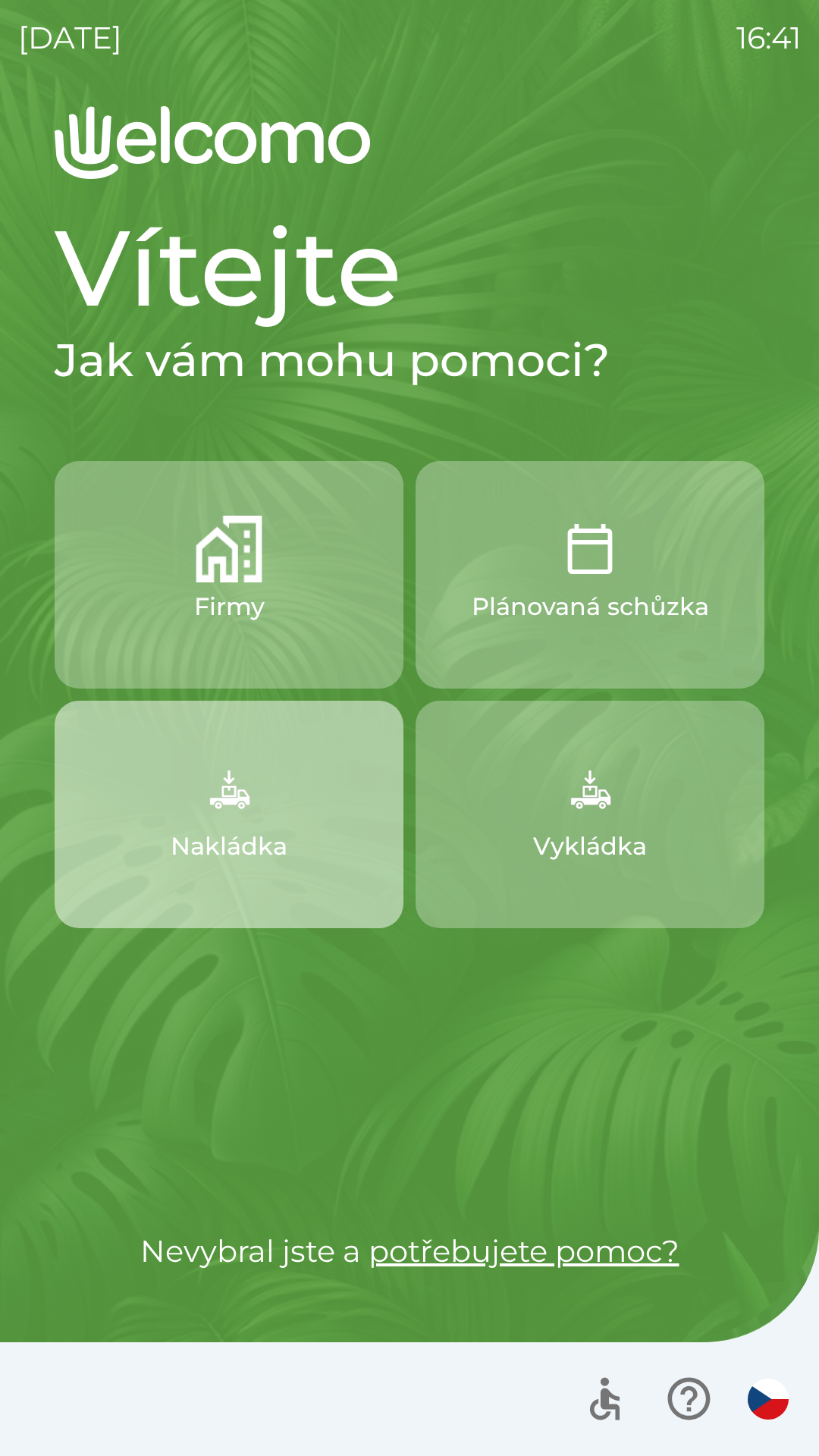
click at [306, 807] on button "Nakládka" at bounding box center [228, 814] width 349 height 227
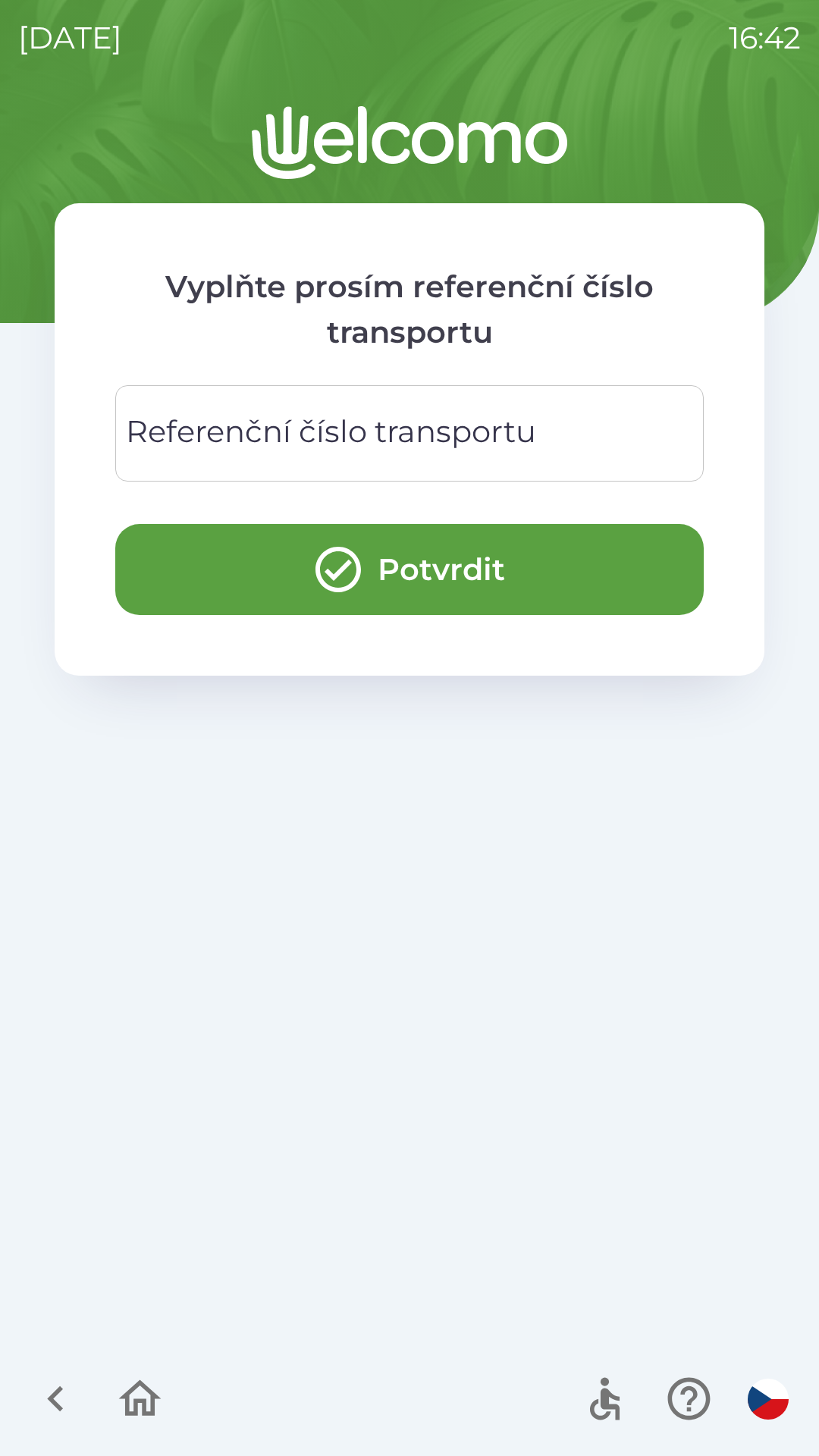
click at [507, 431] on div "Referenční číslo transportu Referenční číslo transportu" at bounding box center [410, 433] width 589 height 97
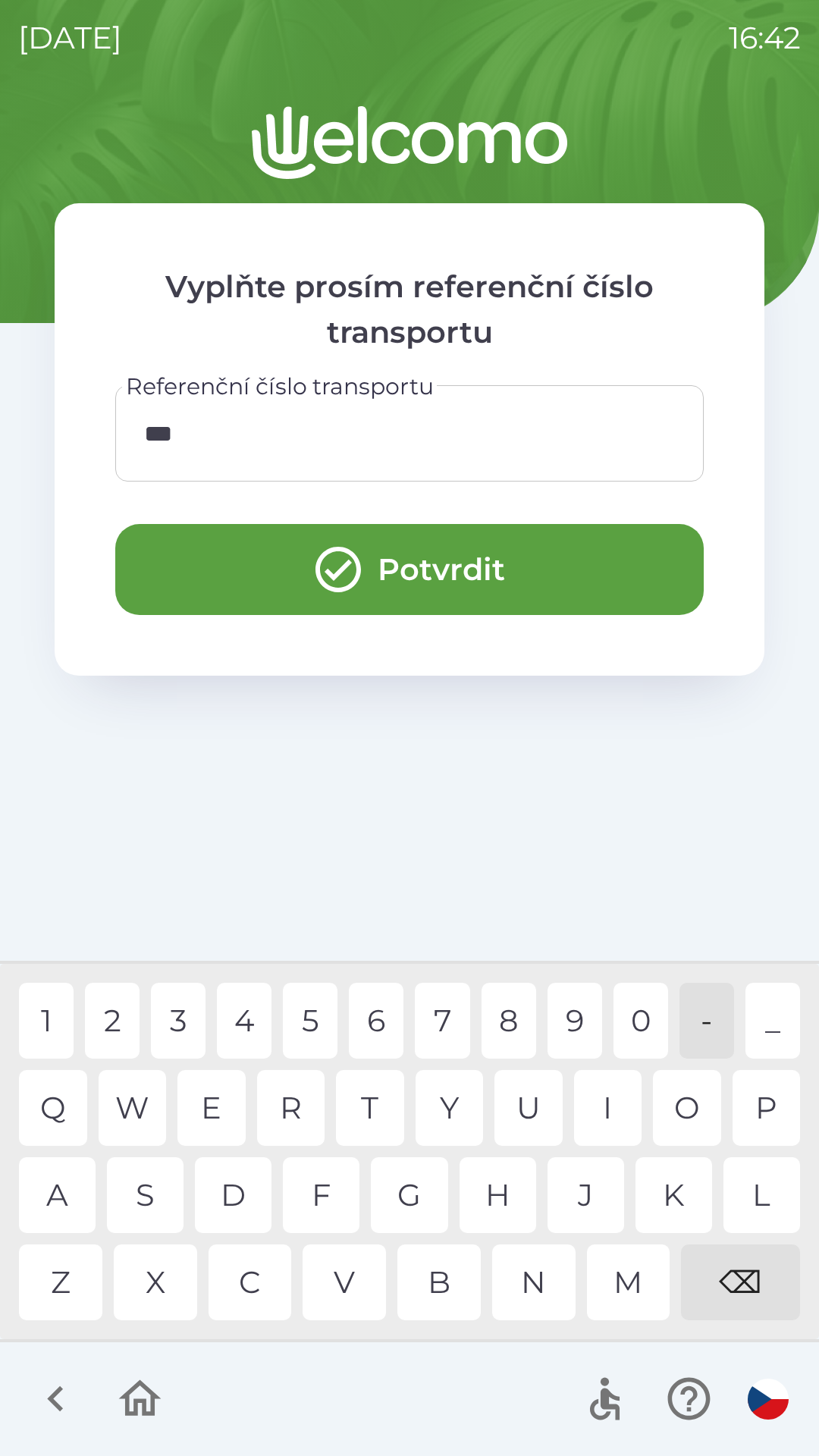
click at [506, 1018] on div "8" at bounding box center [508, 1021] width 54 height 76
type input "****"
click at [565, 1010] on div "9" at bounding box center [575, 1021] width 54 height 76
click at [598, 586] on button "Potvrdit" at bounding box center [410, 570] width 589 height 91
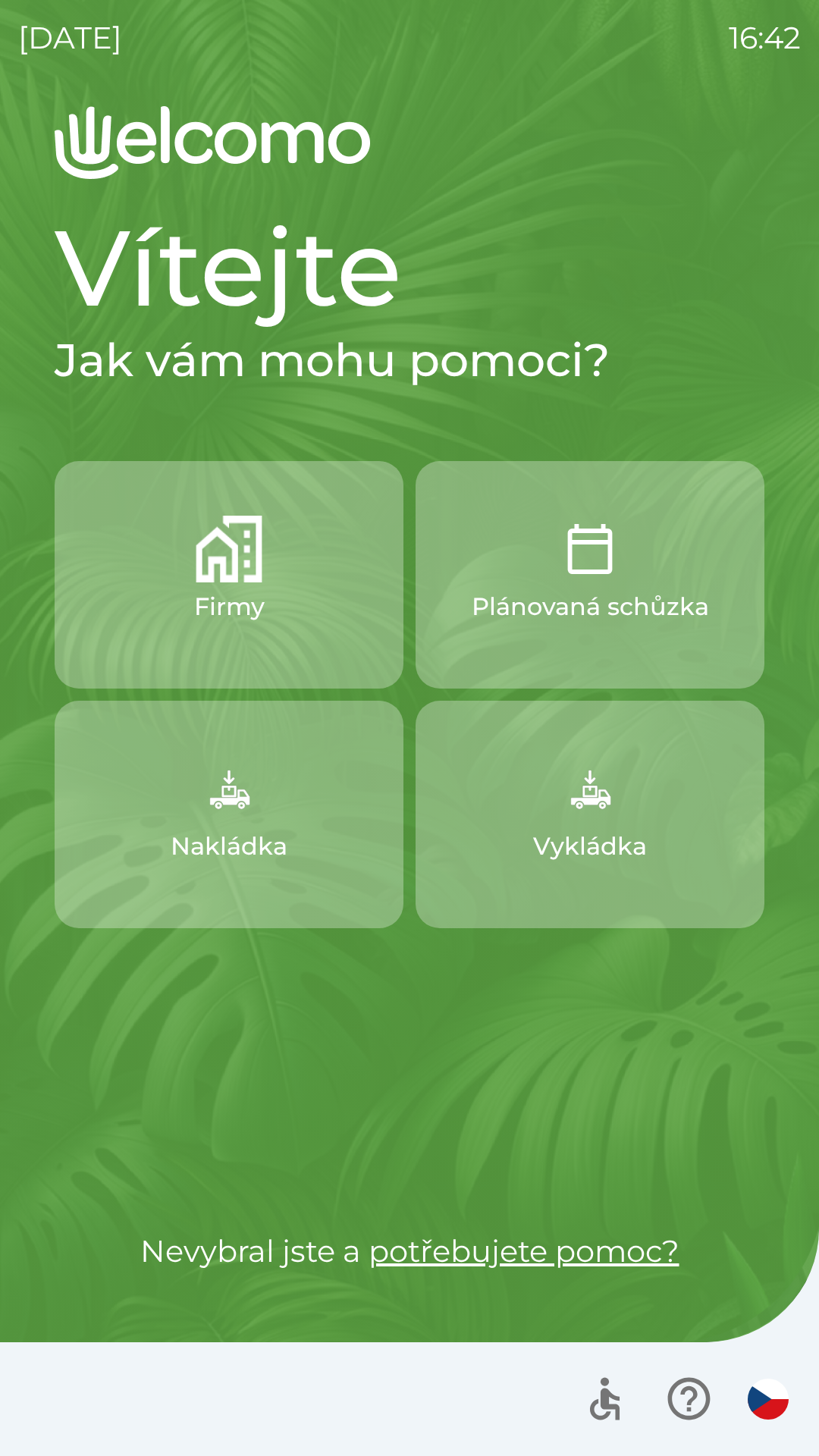
click at [304, 837] on button "Nakládka" at bounding box center [228, 814] width 349 height 227
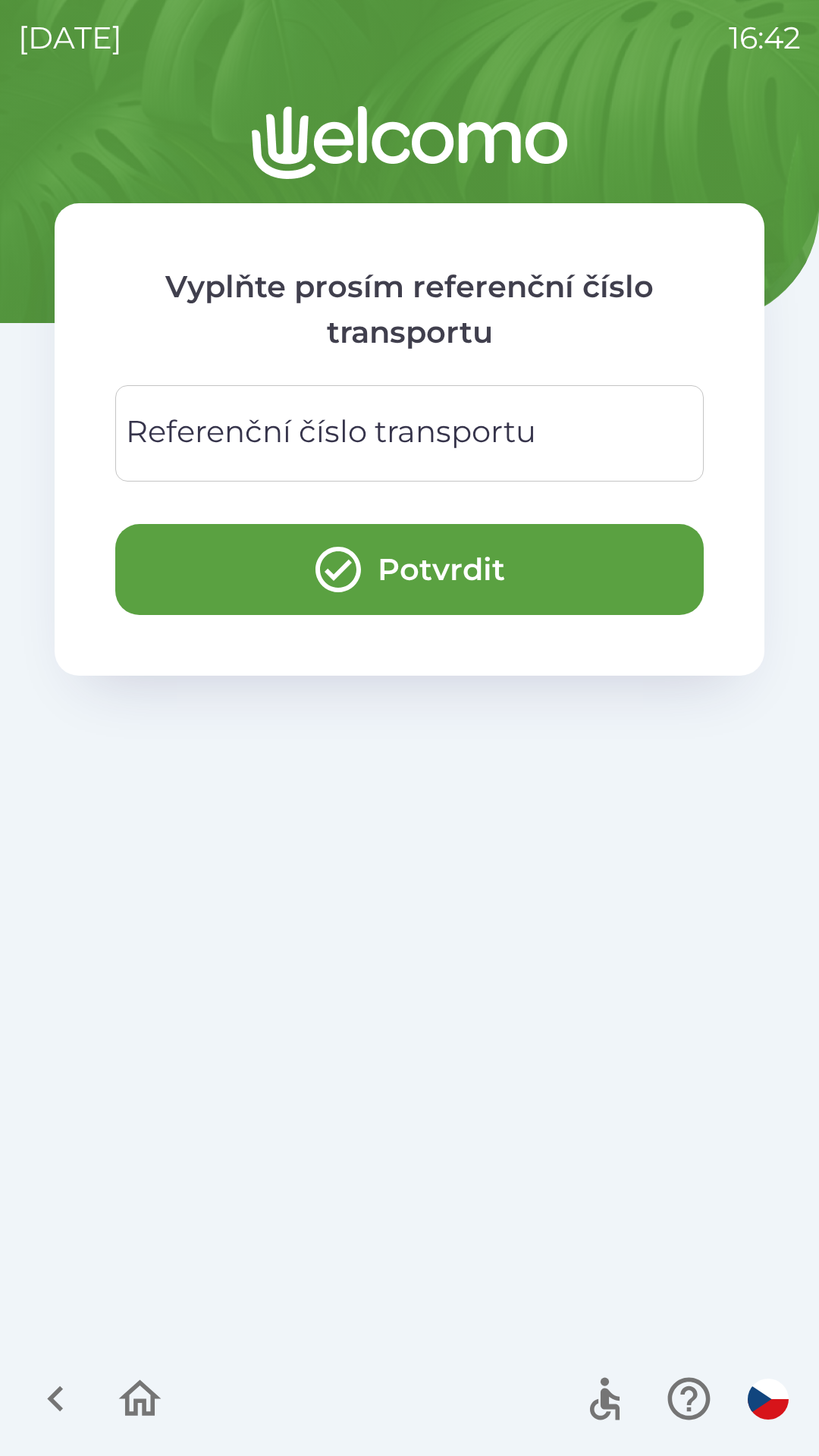
click at [334, 432] on div "Referenční číslo transportu Referenční číslo transportu" at bounding box center [410, 433] width 589 height 97
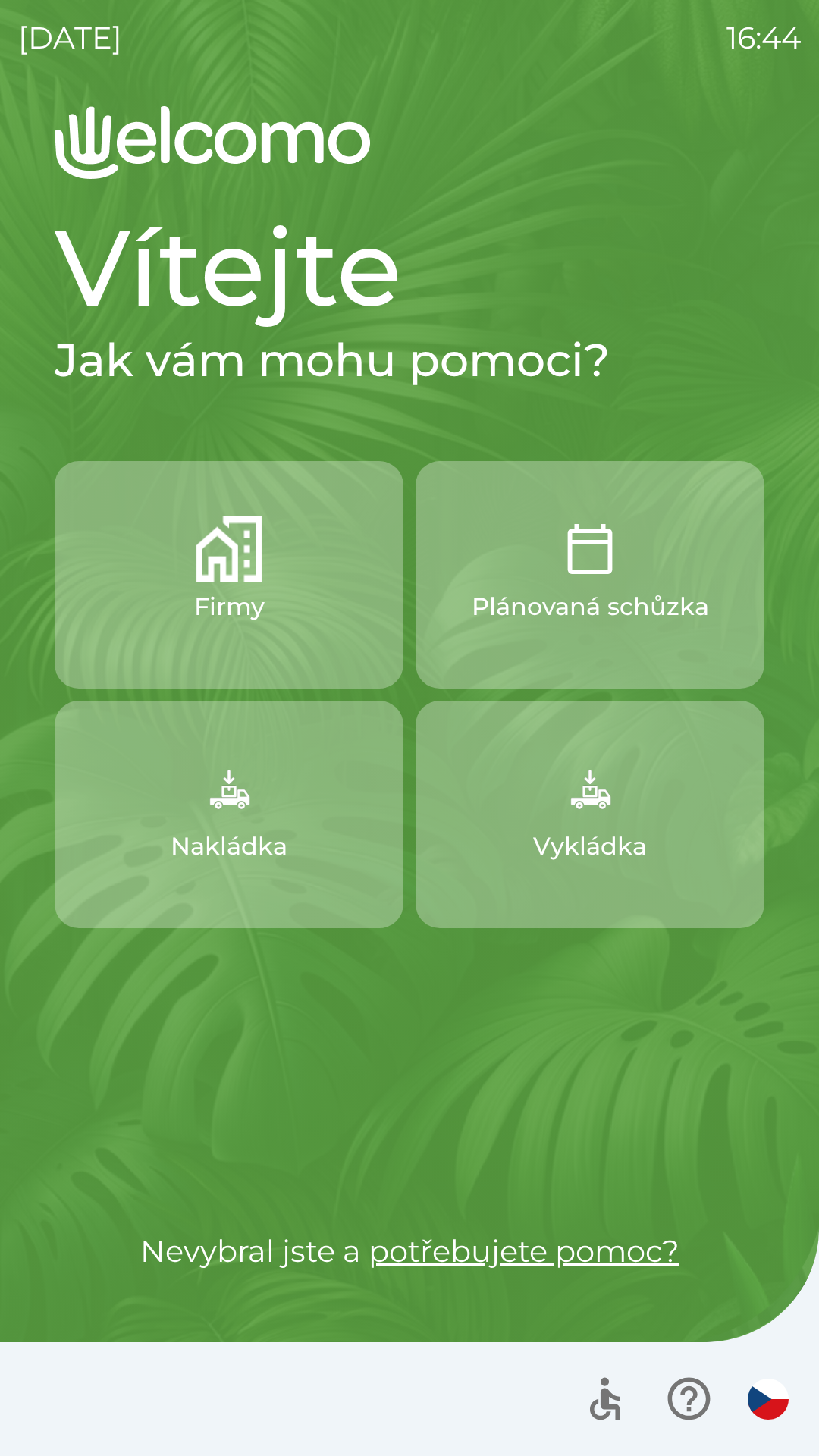
click at [336, 786] on button "Nakládka" at bounding box center [228, 814] width 349 height 227
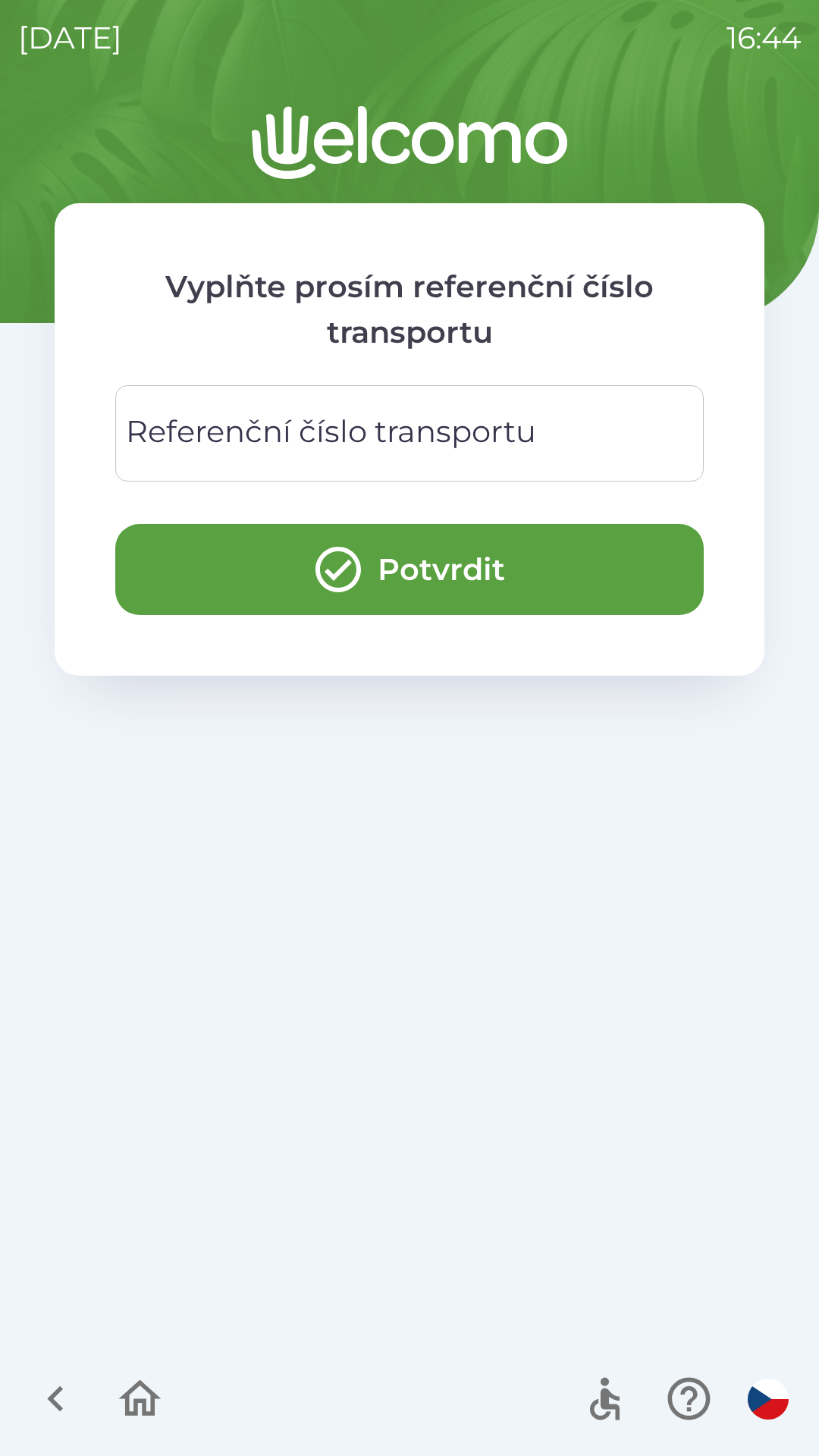
click at [508, 432] on div "Referenční číslo transportu Referenční číslo transportu" at bounding box center [410, 433] width 589 height 97
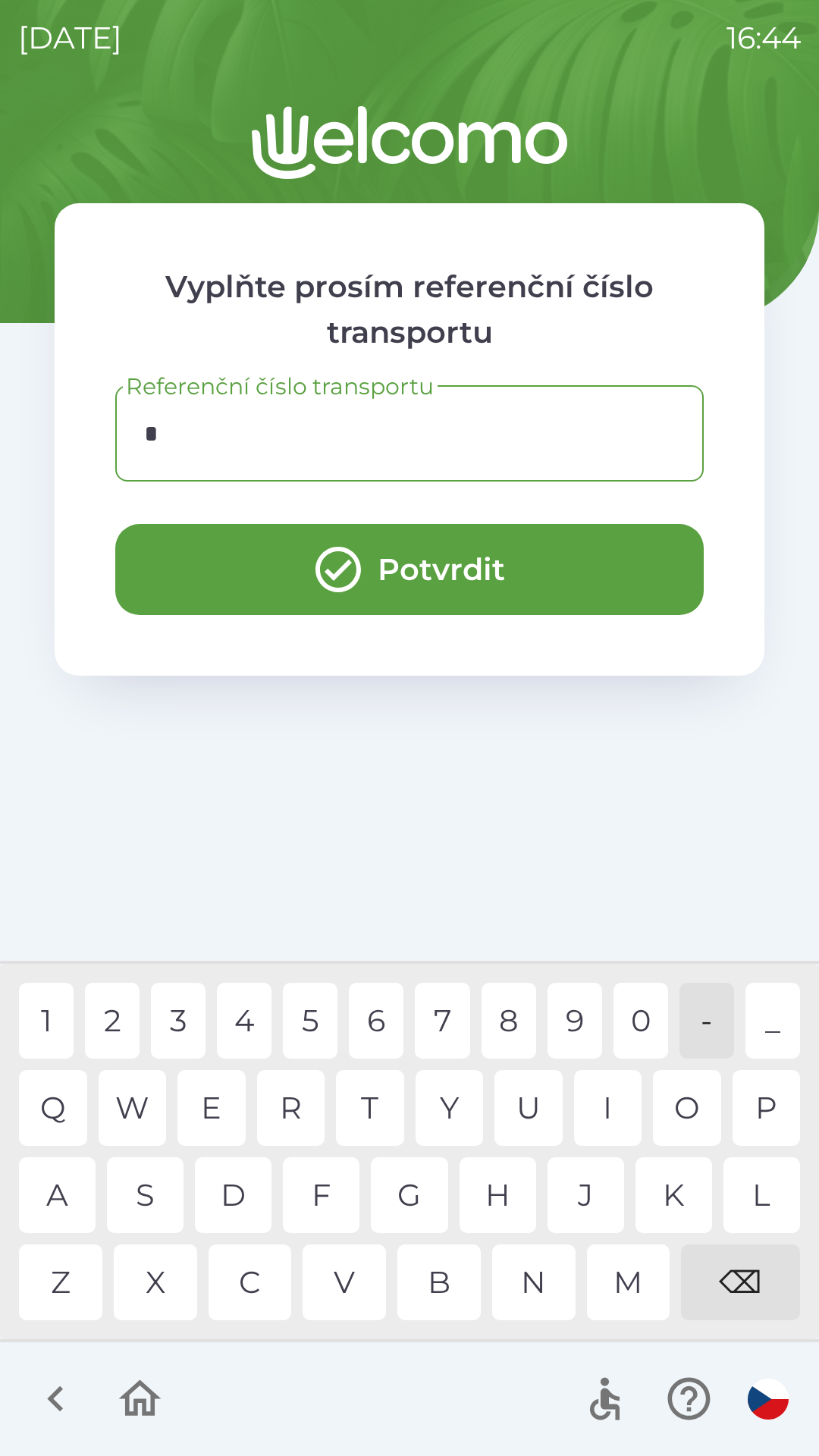
click at [306, 1022] on div "5" at bounding box center [310, 1021] width 54 height 76
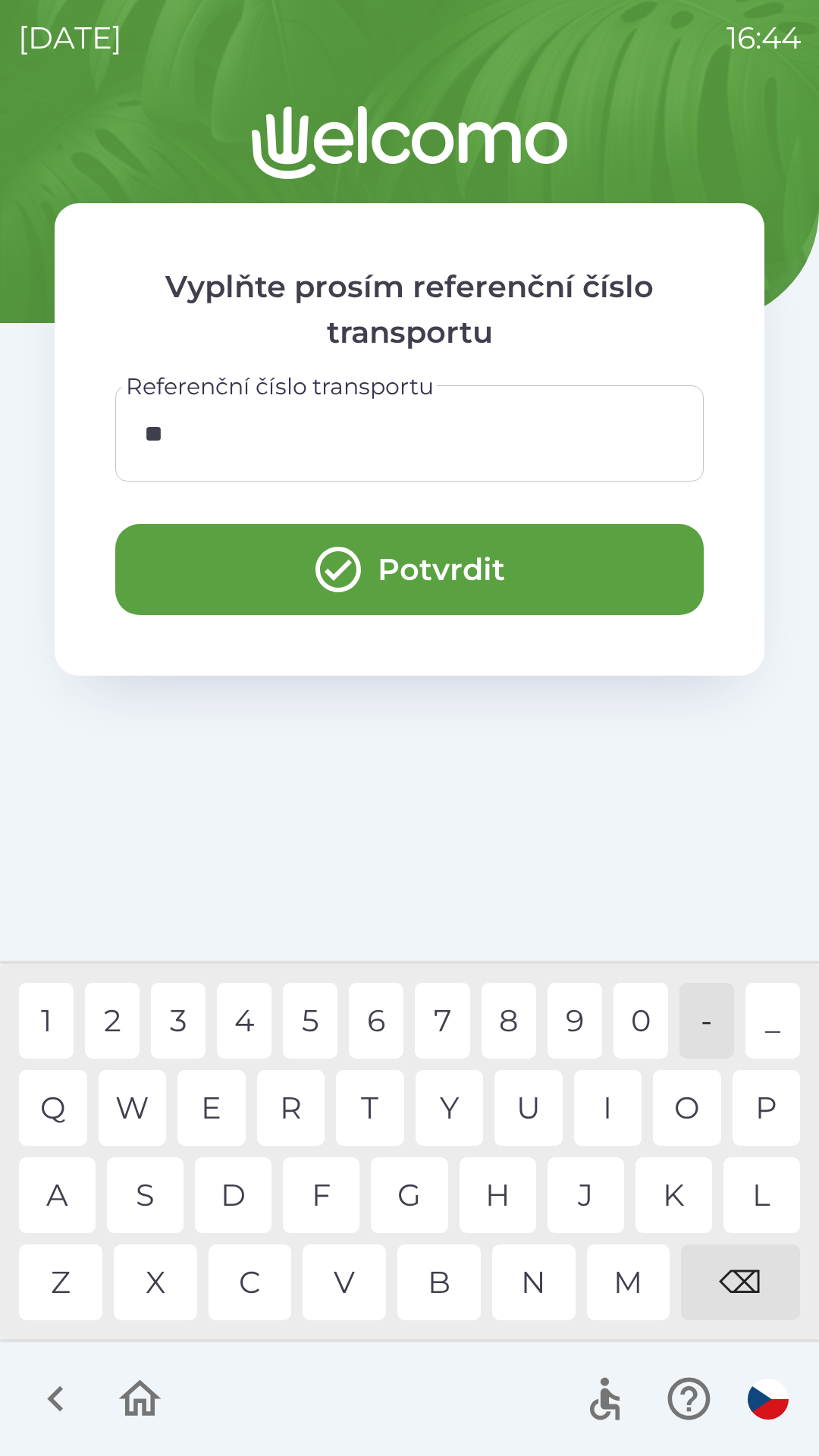
click at [372, 1035] on div "6" at bounding box center [376, 1021] width 54 height 76
click at [429, 1025] on div "7" at bounding box center [442, 1021] width 54 height 76
type input "****"
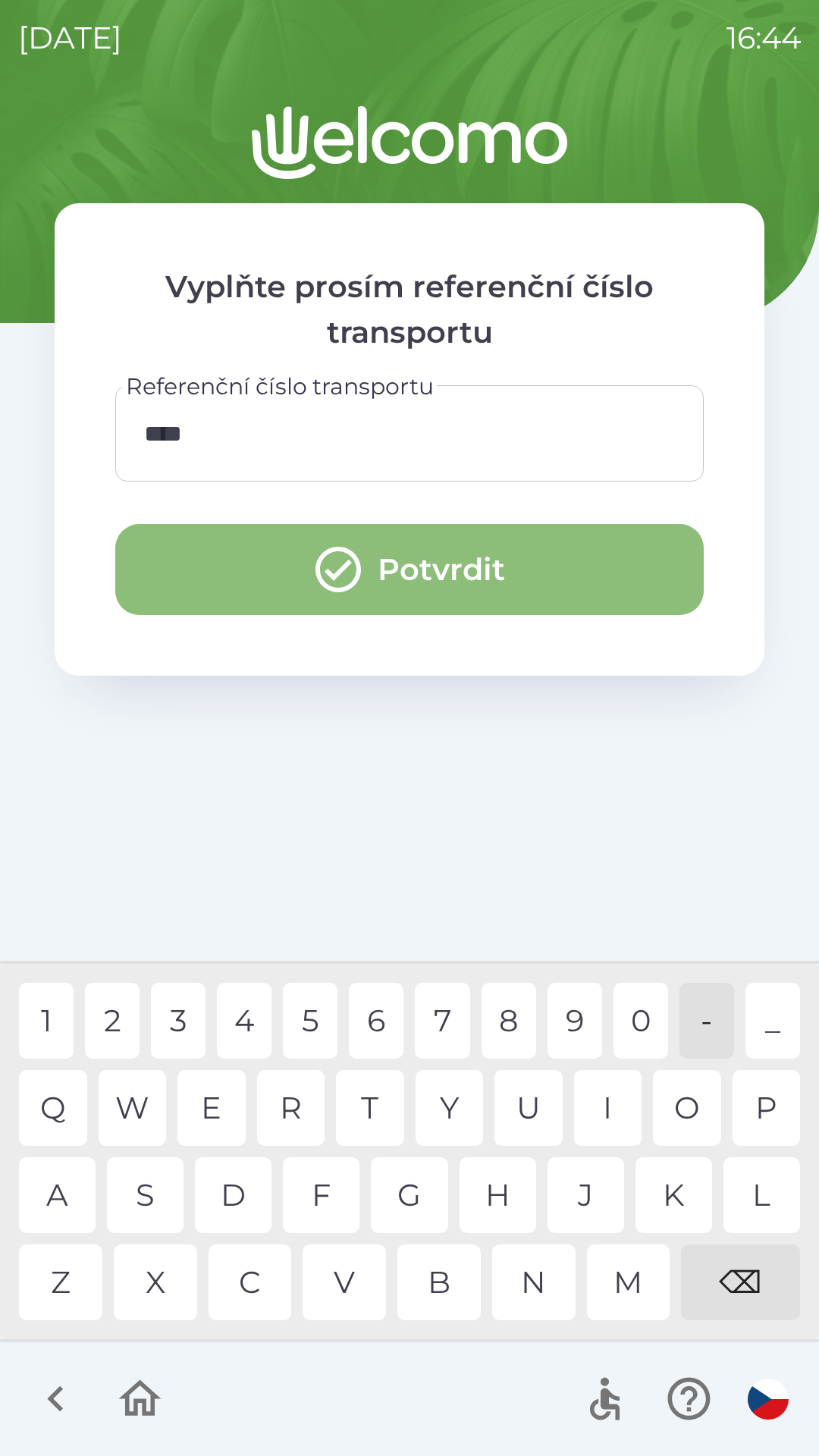
click at [584, 573] on button "Potvrdit" at bounding box center [410, 570] width 589 height 91
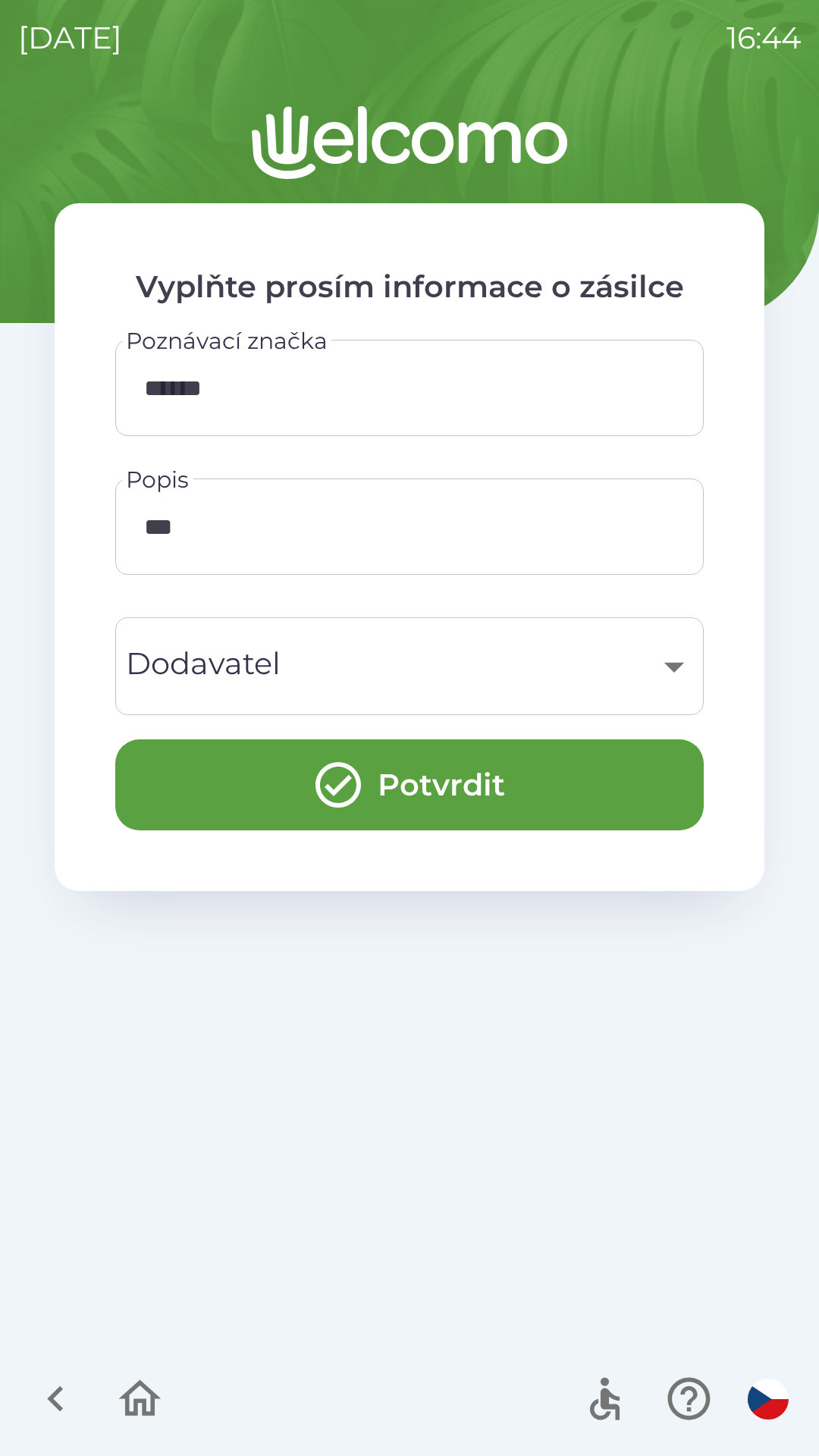
click at [280, 392] on input "******" at bounding box center [410, 388] width 553 height 60
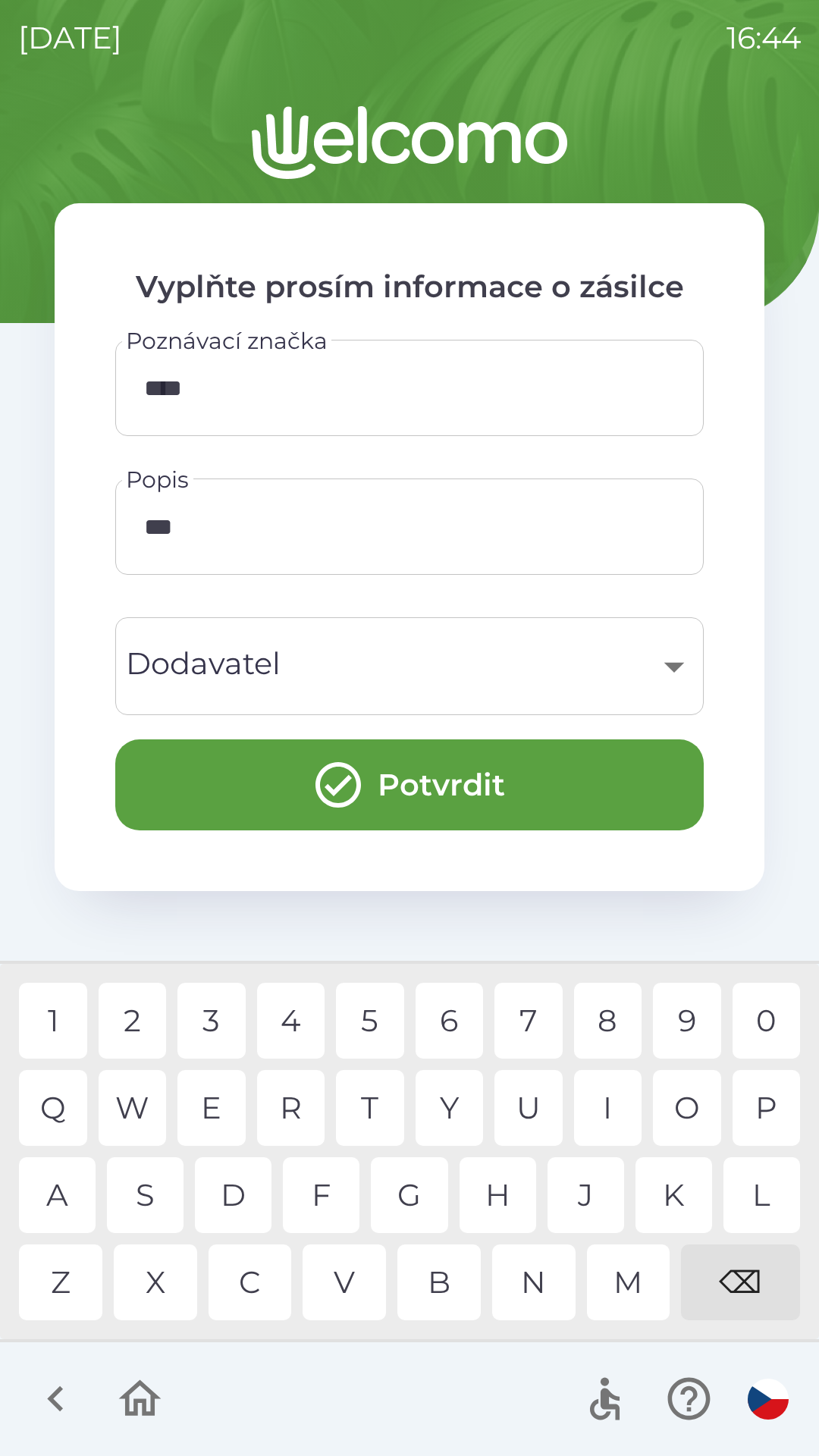
click at [733, 1284] on div "⌫" at bounding box center [740, 1283] width 119 height 76
click at [741, 1283] on div "⌫" at bounding box center [740, 1283] width 119 height 76
type input "*"
click at [740, 1274] on div "⌫" at bounding box center [740, 1283] width 119 height 76
click at [753, 1283] on div "⌫" at bounding box center [740, 1283] width 119 height 76
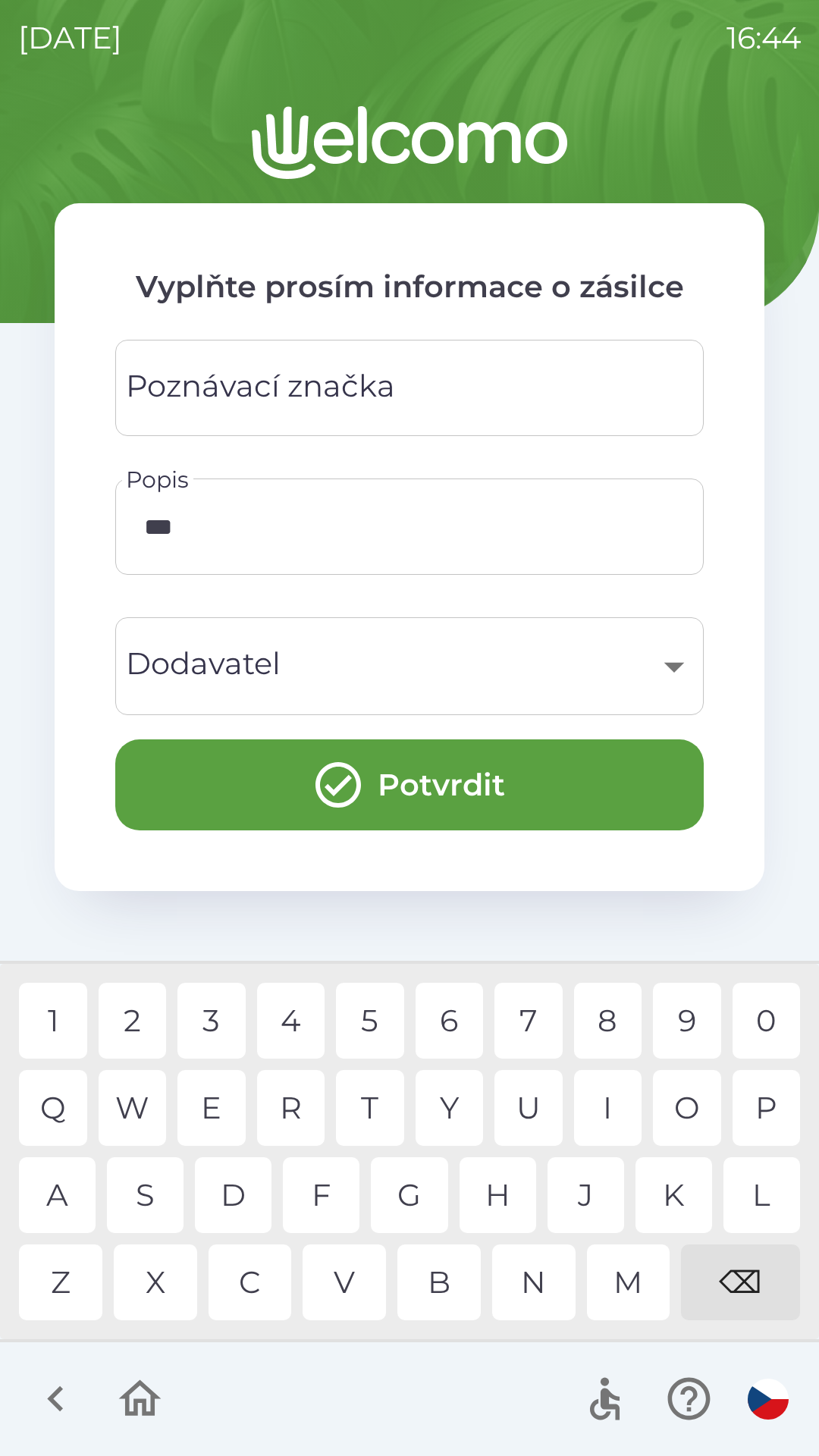
click at [768, 600] on div "Vyplňte prosím informace o zásilce Poznávací značka Poznávací značka 1 2 3 4 5 …" at bounding box center [409, 781] width 783 height 1349
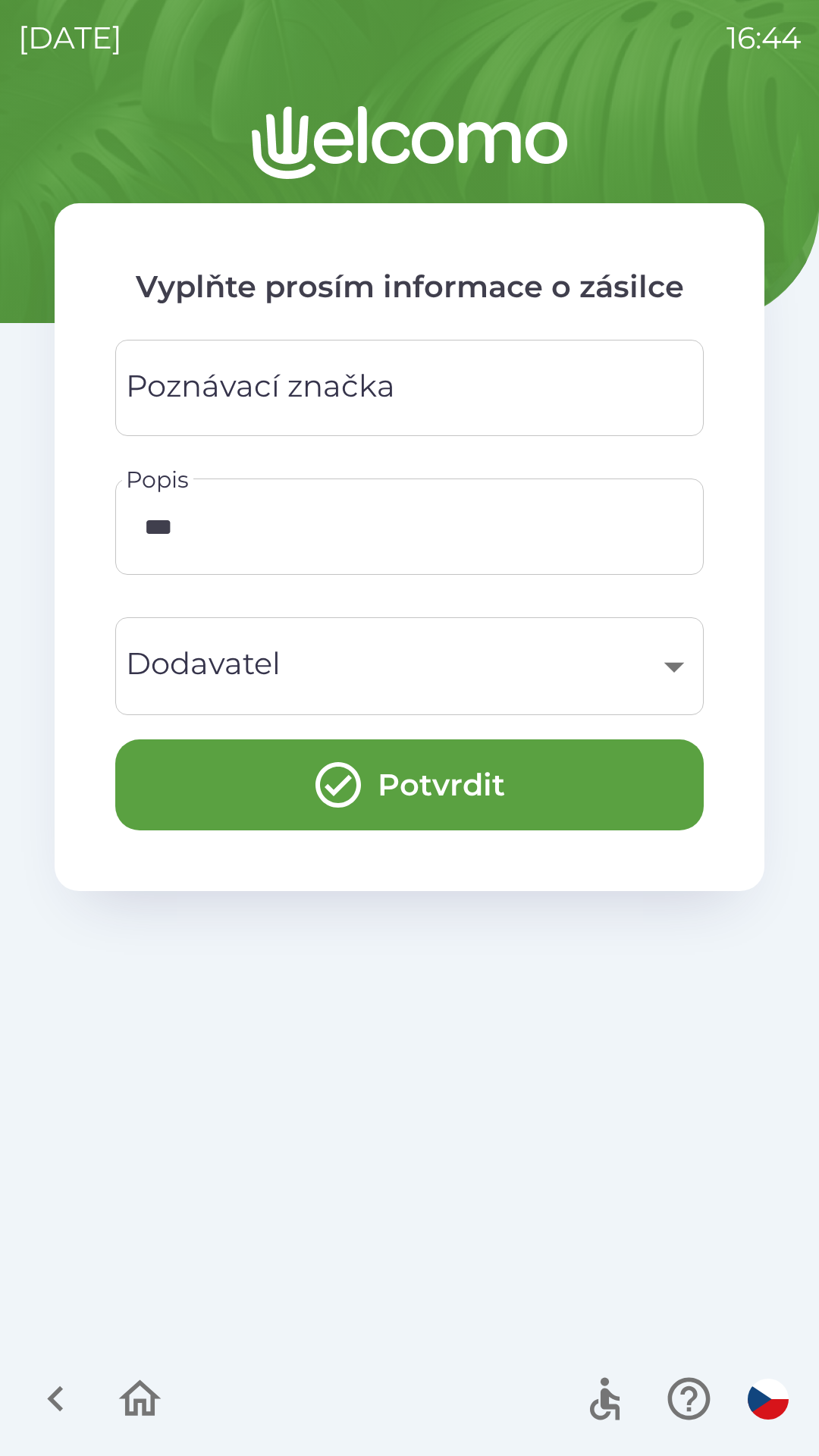
click at [324, 543] on input "***" at bounding box center [410, 526] width 553 height 60
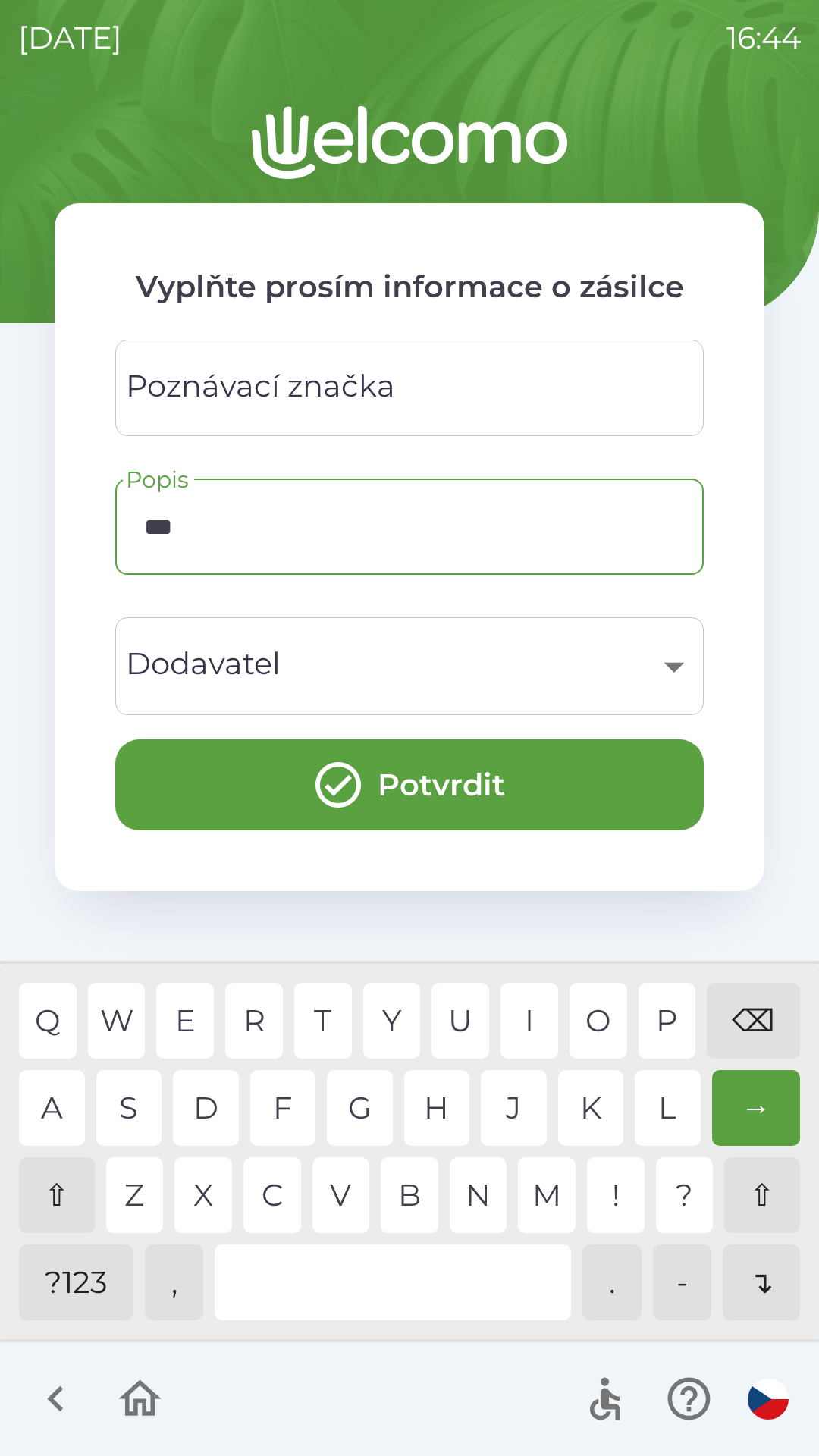
click at [766, 1177] on div "⇧" at bounding box center [762, 1195] width 76 height 76
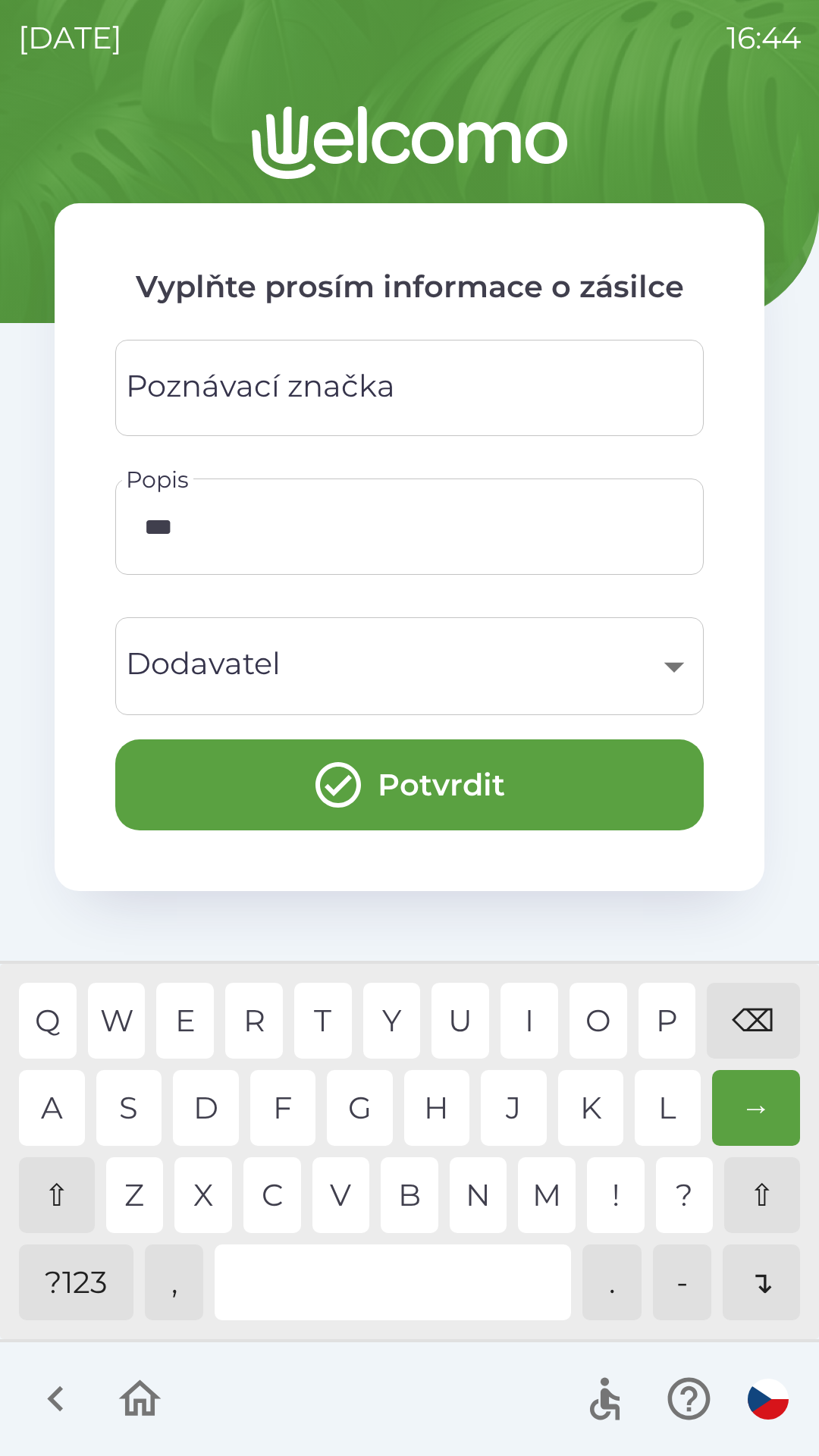
click at [480, 516] on input "***" at bounding box center [410, 526] width 553 height 60
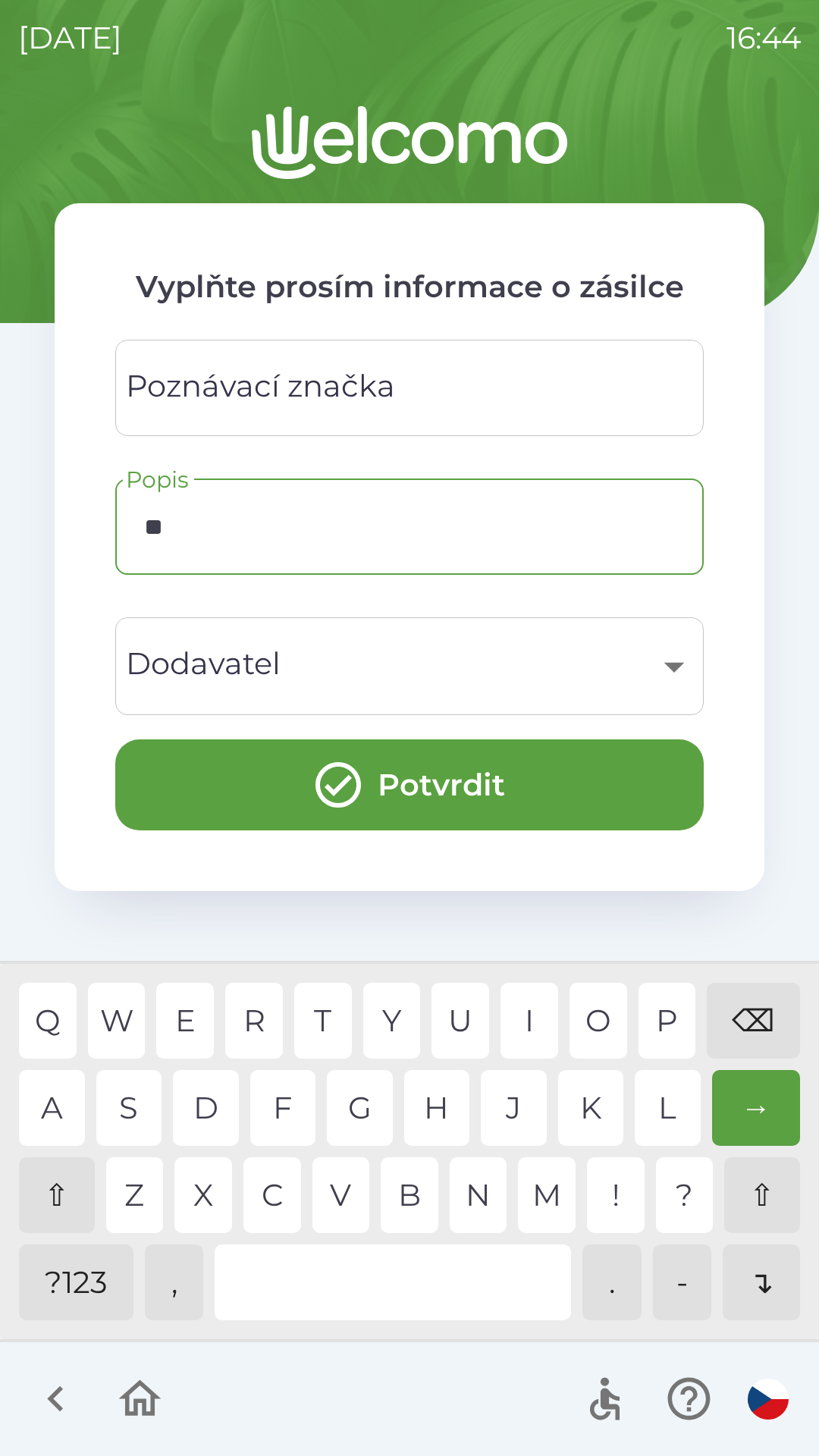
type input "*"
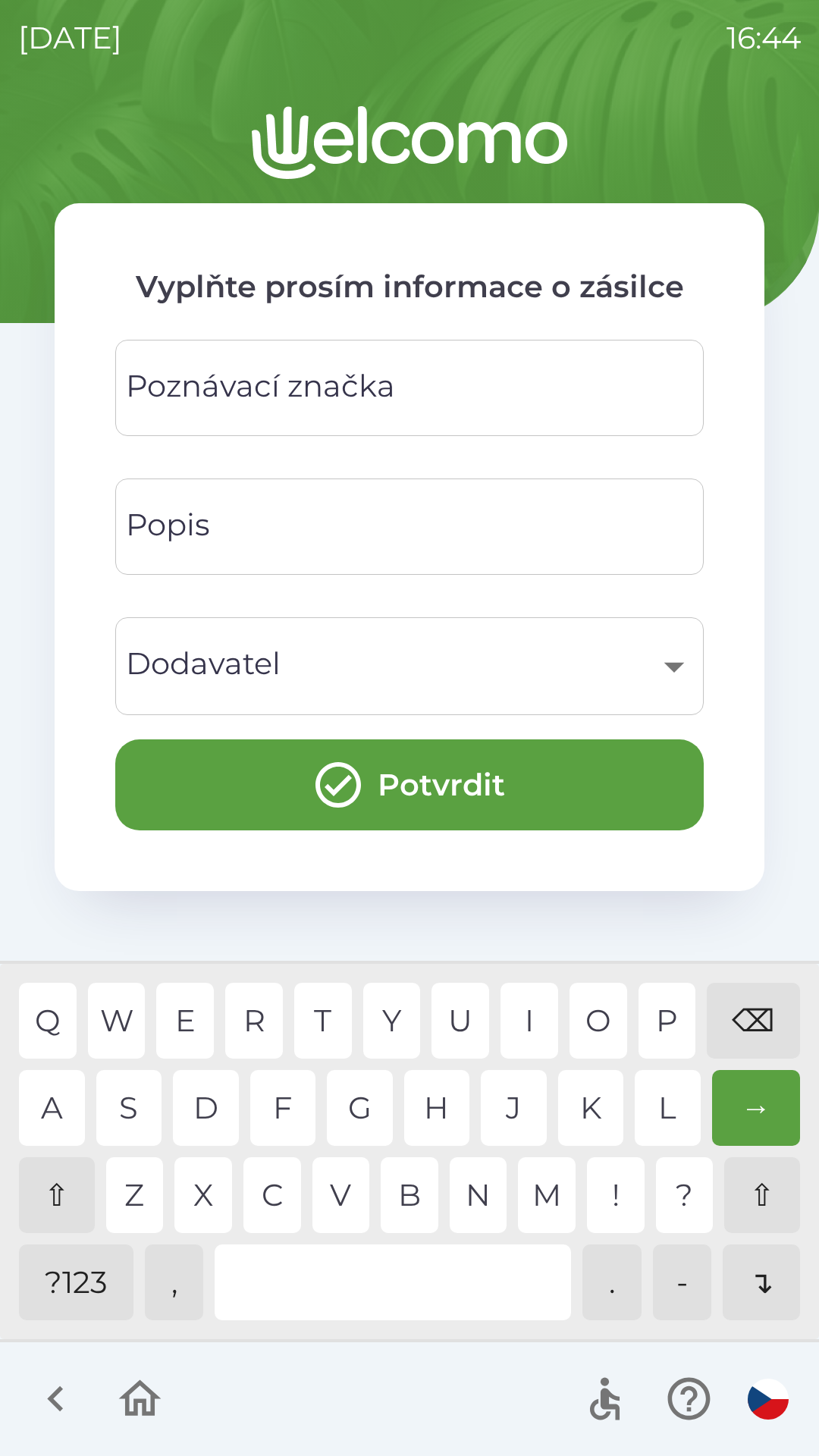
click at [785, 636] on div "Vyplňte prosím informace o zásilce Poznávací značka Poznávací značka Popis Popi…" at bounding box center [409, 781] width 783 height 1349
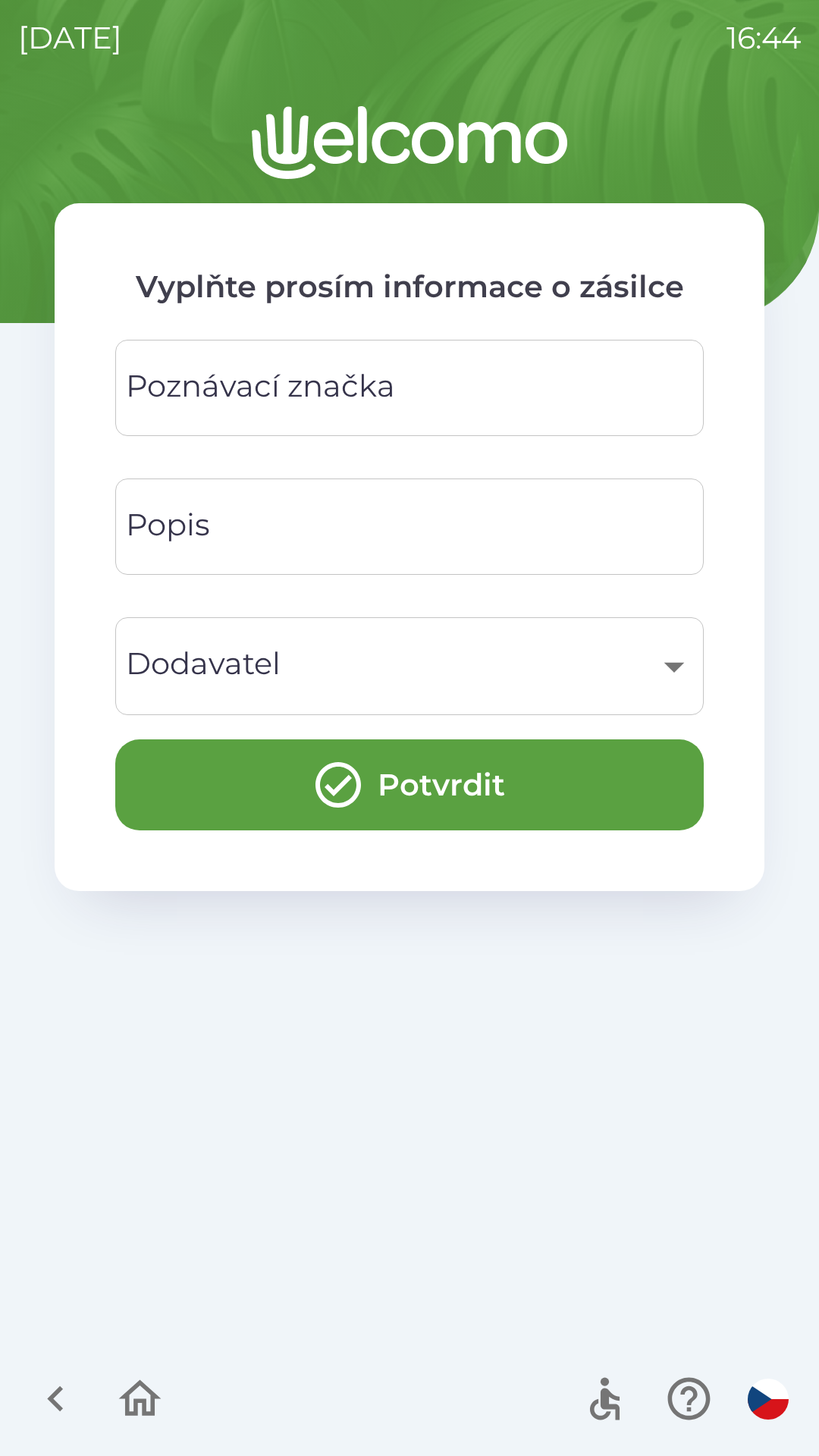
click at [460, 392] on input "Poznávací značka" at bounding box center [410, 388] width 553 height 60
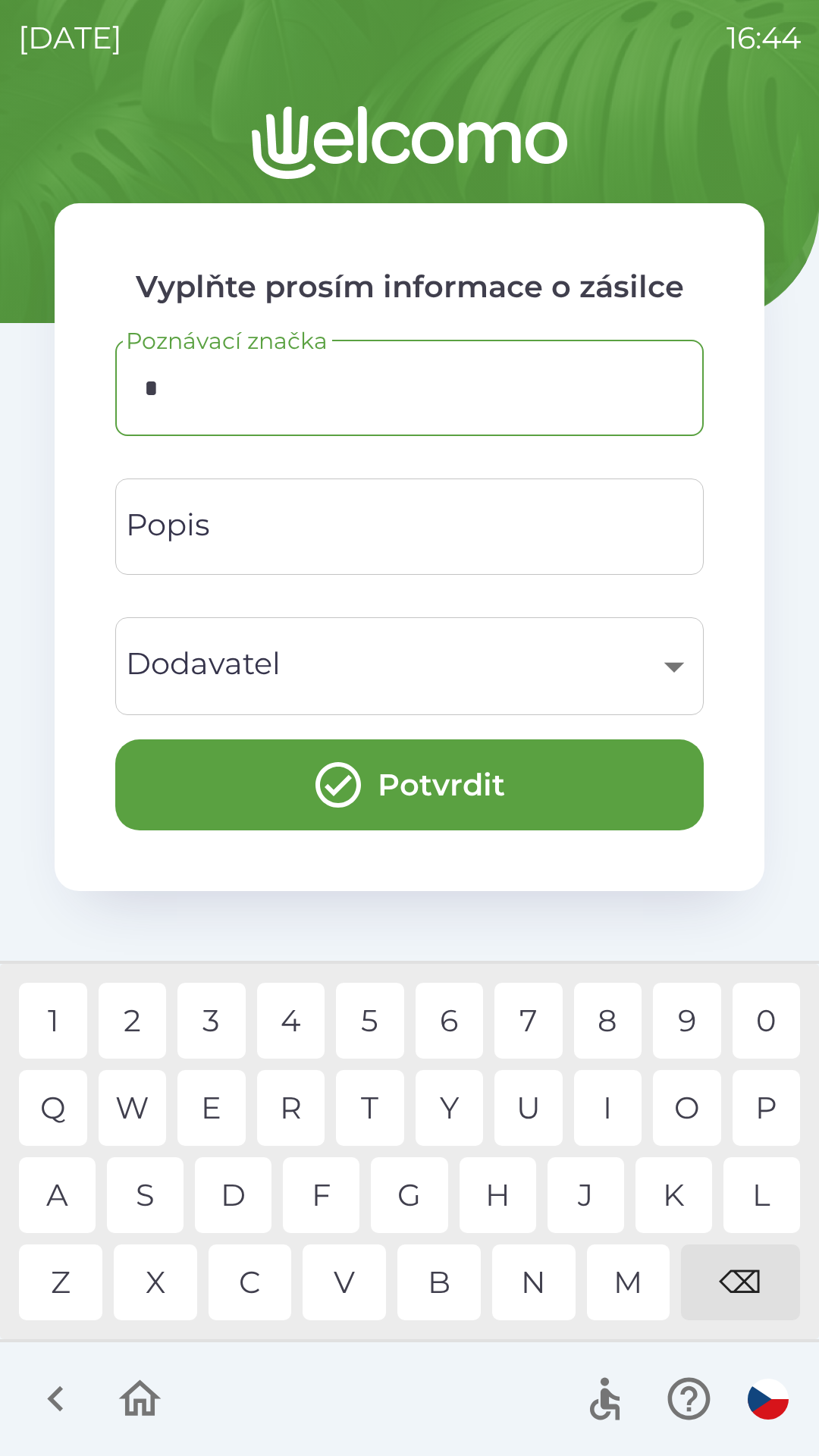
click at [293, 1117] on div "R" at bounding box center [292, 1108] width 69 height 76
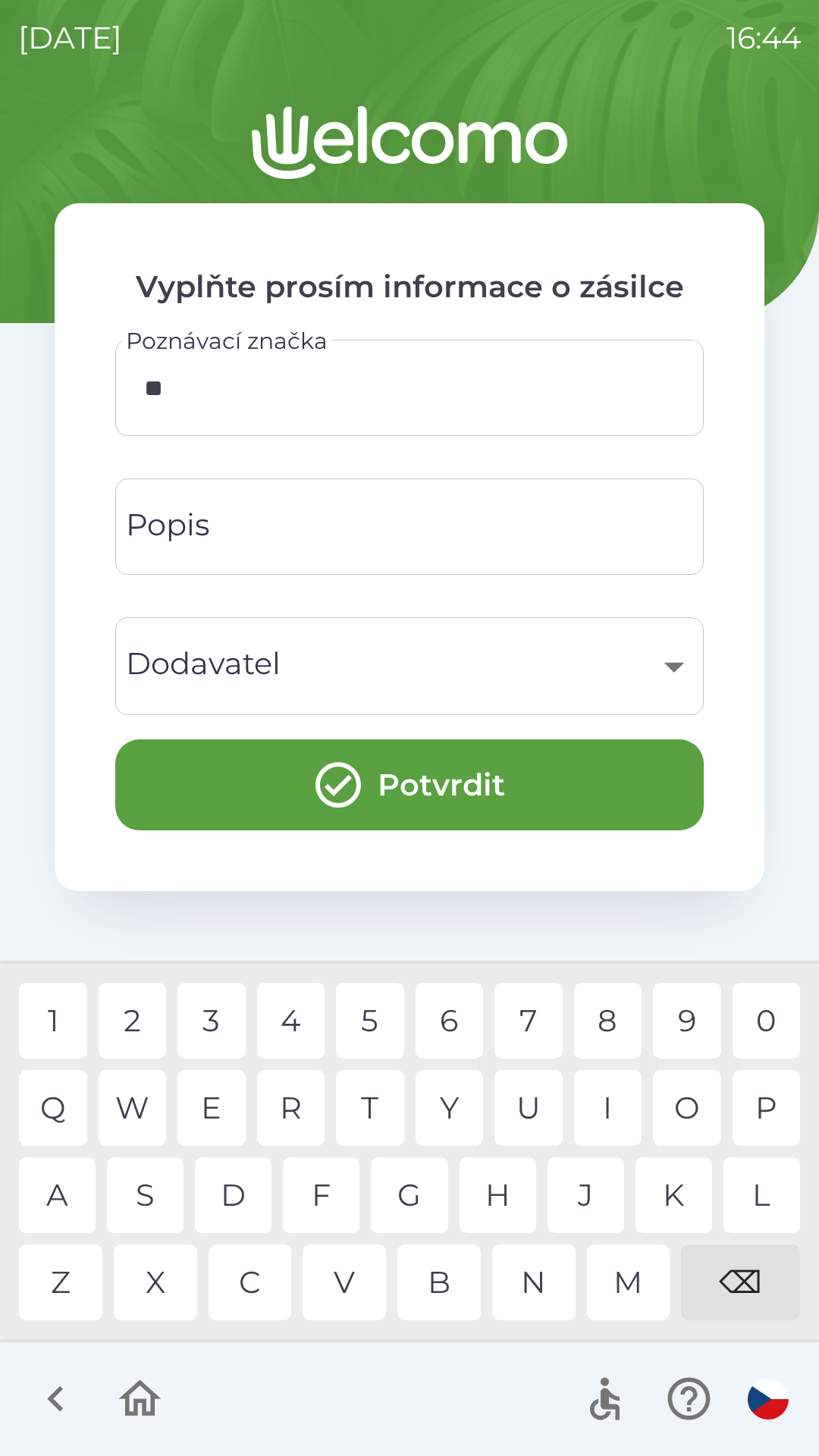
click at [368, 1102] on div "T" at bounding box center [370, 1108] width 69 height 76
click at [365, 1010] on div "5" at bounding box center [370, 1021] width 69 height 76
click at [524, 1005] on div "7" at bounding box center [529, 1021] width 69 height 76
type input "******"
click at [519, 790] on button "Potvrdit" at bounding box center [410, 784] width 589 height 91
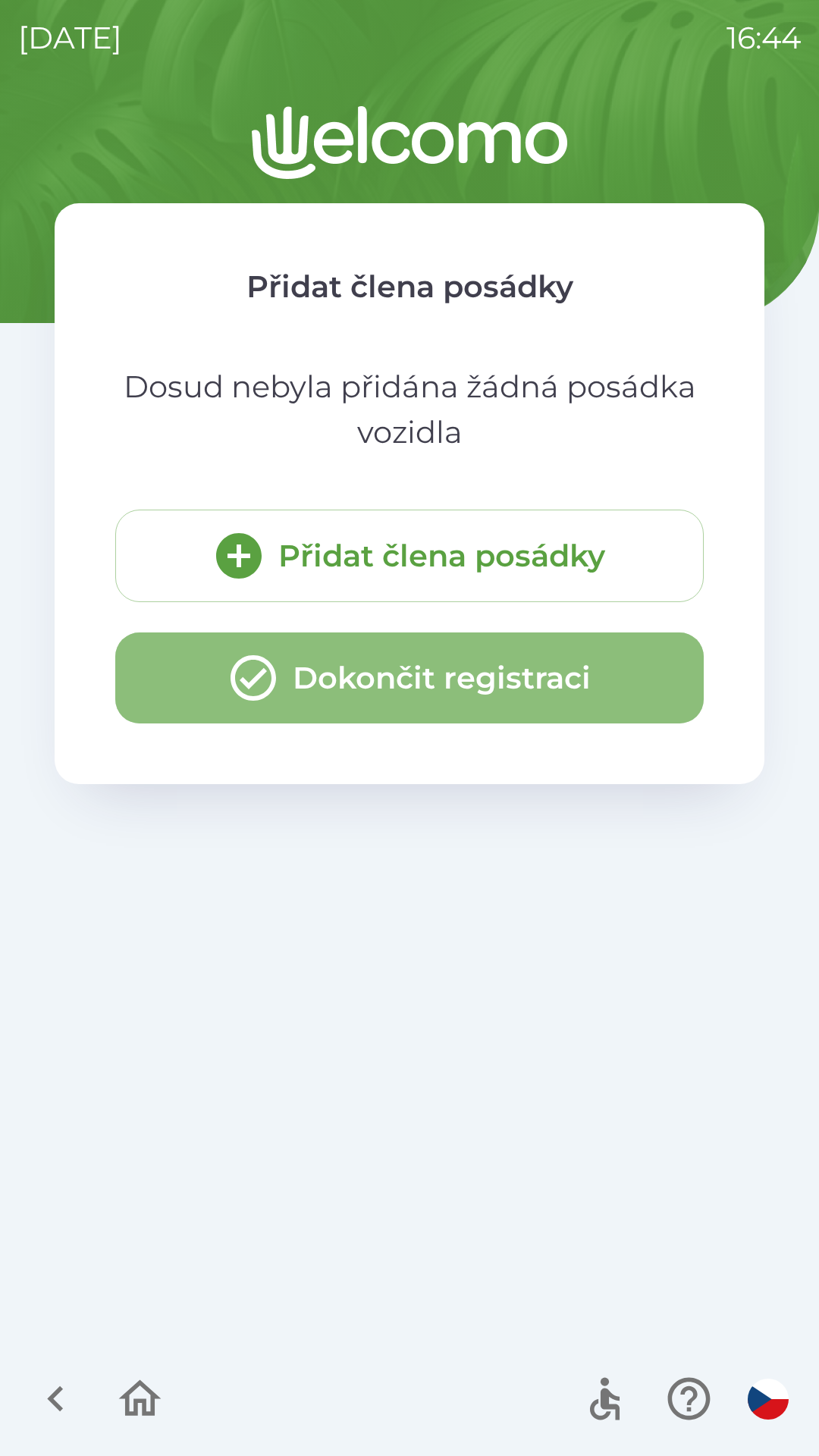
click at [584, 667] on button "Dokončit registraci" at bounding box center [410, 678] width 589 height 91
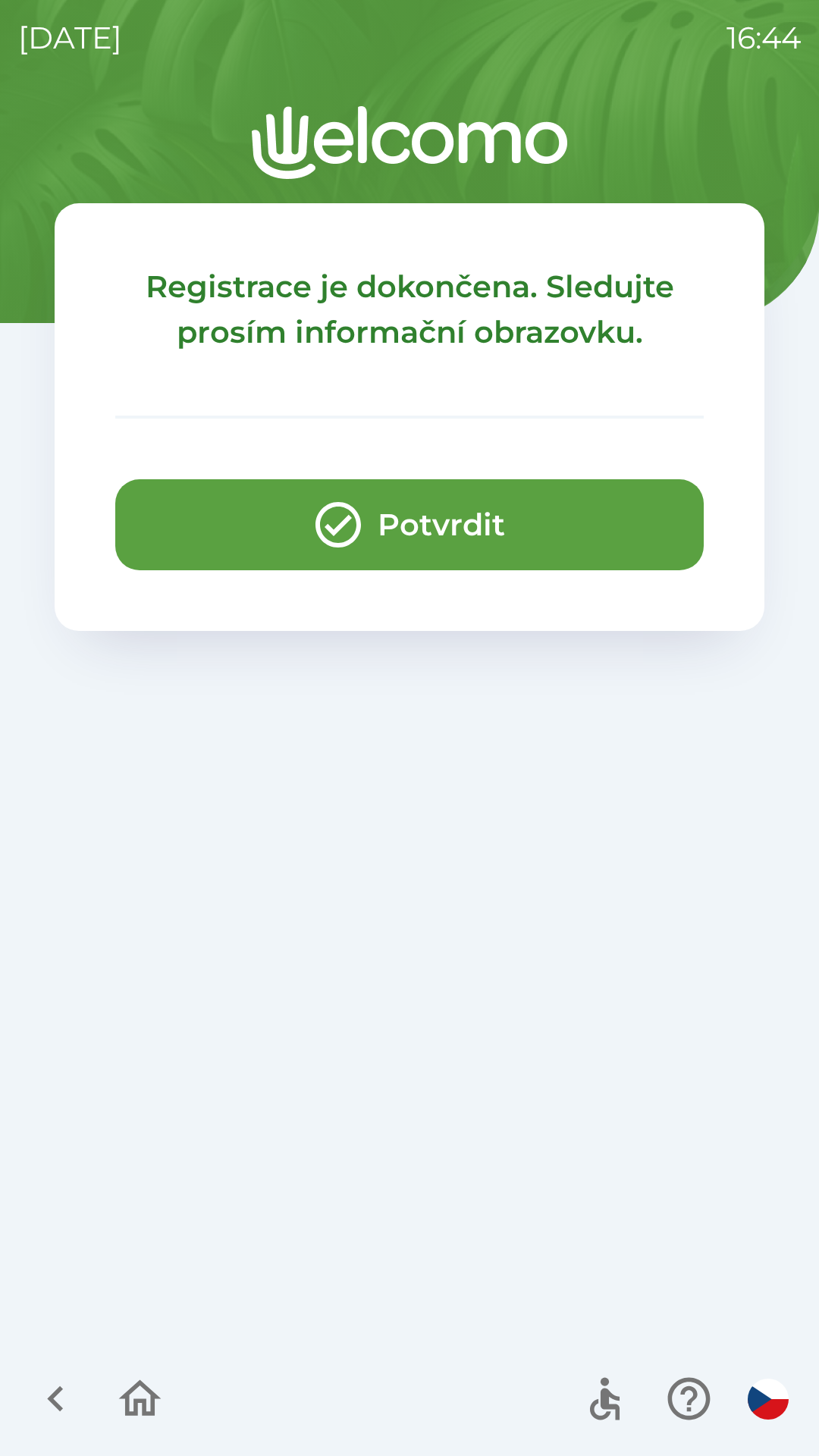
click at [519, 512] on button "Potvrdit" at bounding box center [410, 524] width 589 height 91
